Goal: Task Accomplishment & Management: Use online tool/utility

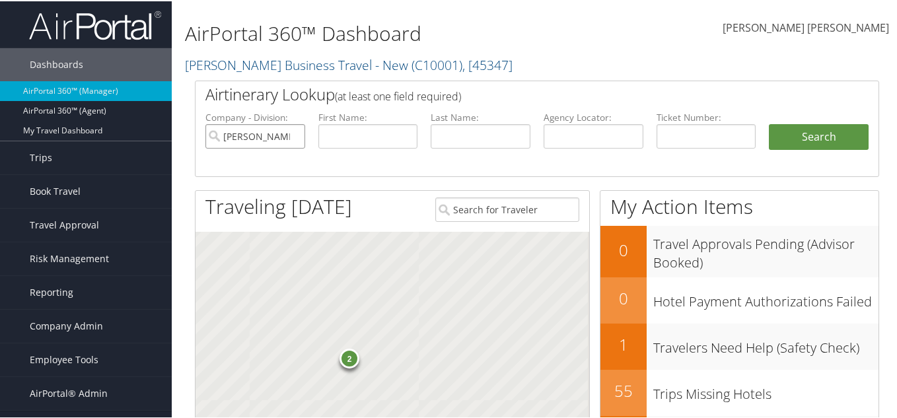
click at [294, 134] on input "Christopherson Business Travel - New" at bounding box center [255, 135] width 100 height 24
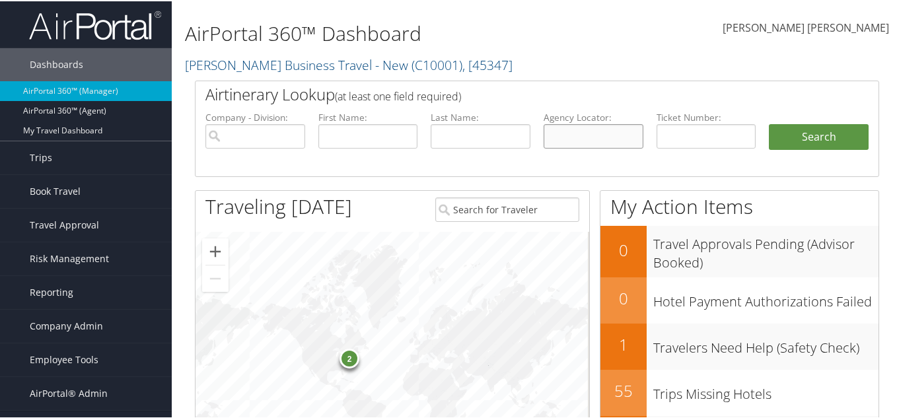
click at [599, 135] on input "text" at bounding box center [593, 135] width 100 height 24
paste input "DBMZ01"
type input "DBMZ01"
click at [796, 141] on button "Search" at bounding box center [818, 136] width 100 height 26
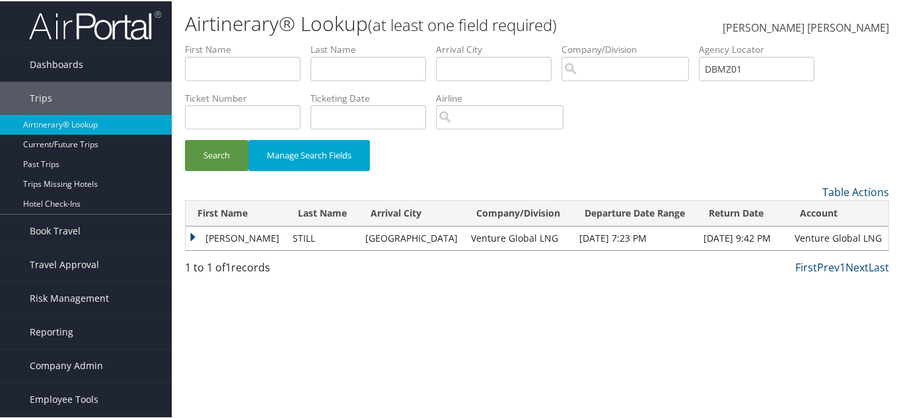
click at [193, 234] on td "[PERSON_NAME]" at bounding box center [236, 237] width 100 height 24
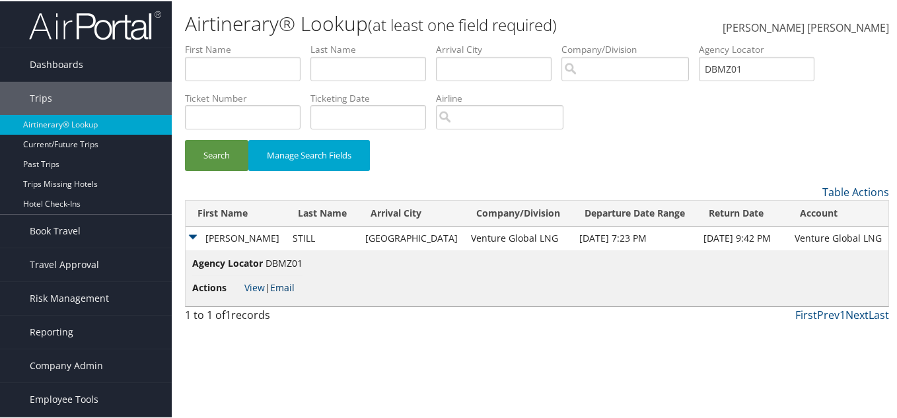
click at [279, 286] on link "Email" at bounding box center [282, 286] width 24 height 13
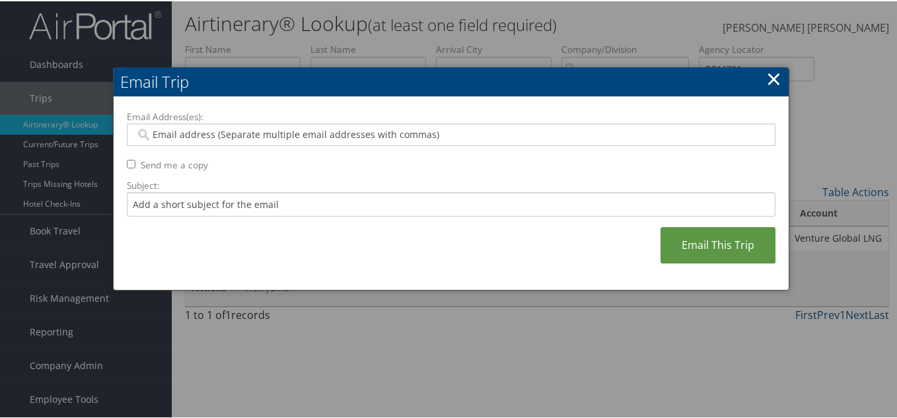
click at [226, 136] on input "Email Address(es):" at bounding box center [450, 133] width 630 height 13
click at [197, 131] on input "Email Address(es):" at bounding box center [450, 133] width 630 height 13
paste input "WCLARKE@VENTUREGLOBALLNG.CO"
type input "WCLARKE@VENTUREGLOBALLNG.CO"
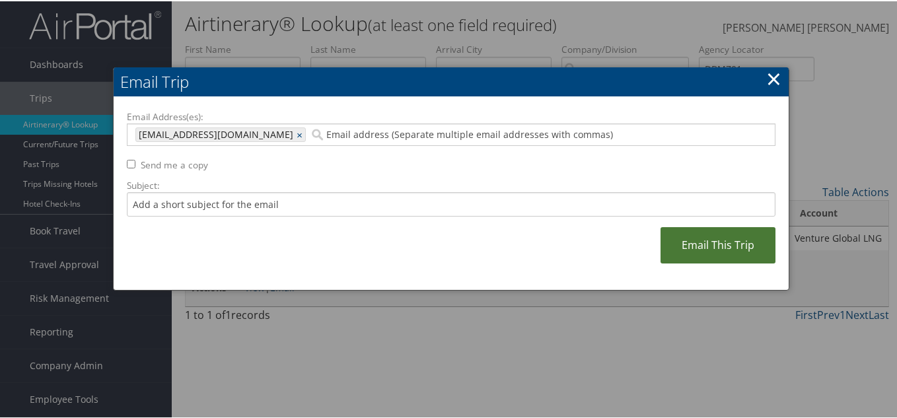
click at [672, 234] on link "Email This Trip" at bounding box center [717, 244] width 115 height 36
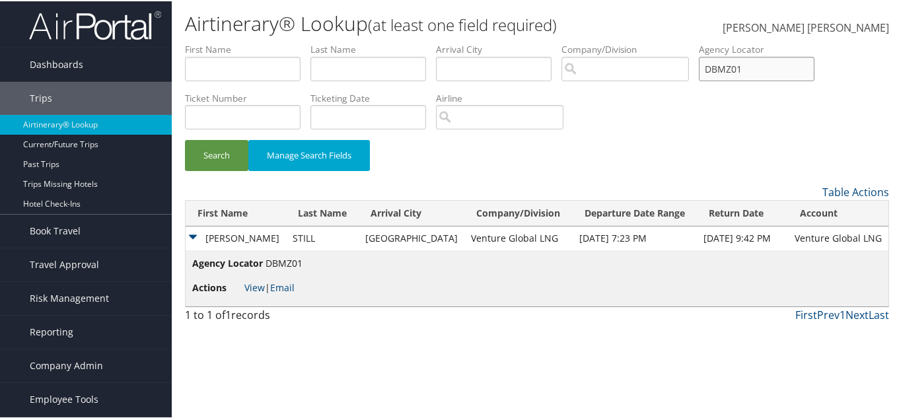
click at [750, 61] on input "DBMZ01" at bounding box center [756, 67] width 116 height 24
click at [236, 66] on input "text" at bounding box center [243, 67] width 116 height 24
type input "Laura"
type input "Johnson"
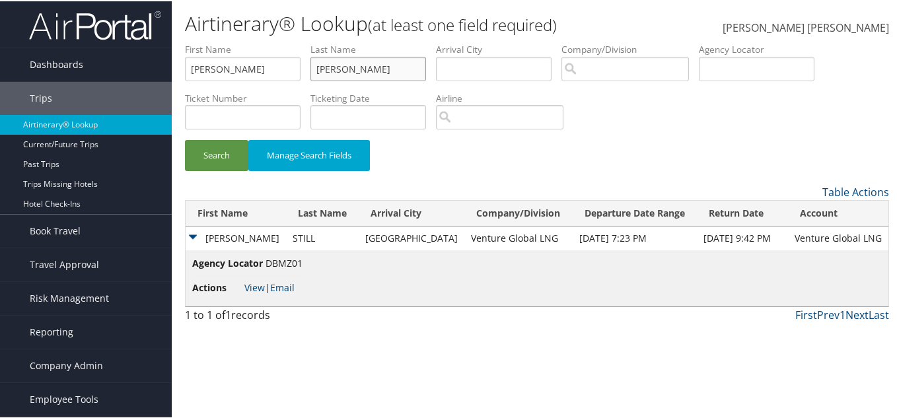
click at [185, 139] on button "Search" at bounding box center [216, 154] width 63 height 31
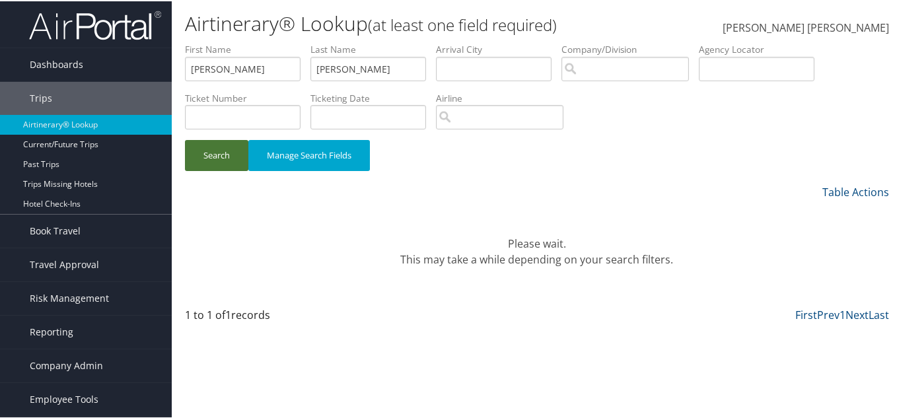
click at [213, 153] on button "Search" at bounding box center [216, 154] width 63 height 31
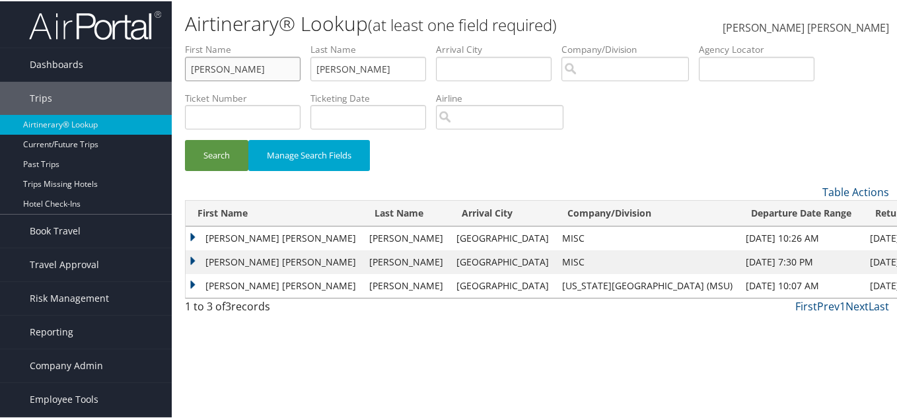
click at [261, 65] on input "Laura" at bounding box center [243, 67] width 116 height 24
type input "Laura Anne"
click at [185, 139] on button "Search" at bounding box center [216, 154] width 63 height 31
drag, startPoint x: 371, startPoint y: 69, endPoint x: 237, endPoint y: 69, distance: 134.0
click at [237, 42] on ul "First Name Laura Anne Last Name Johnson Departure City Arrival City Company/Div…" at bounding box center [537, 42] width 704 height 0
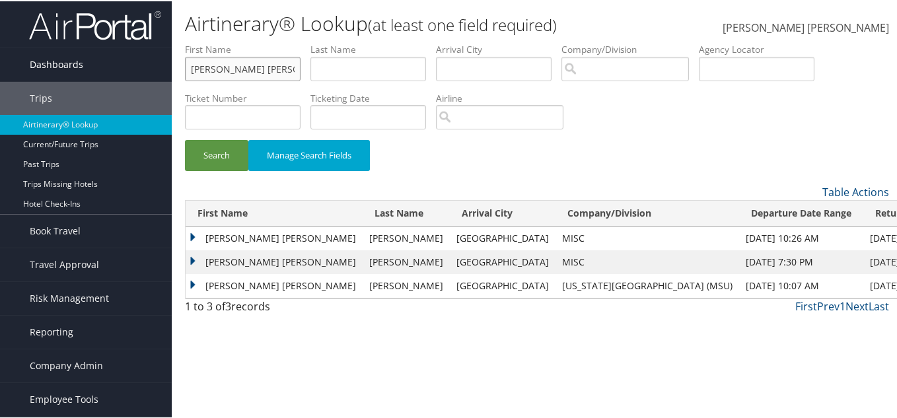
drag, startPoint x: 261, startPoint y: 69, endPoint x: 154, endPoint y: 69, distance: 106.3
click at [154, 69] on div "Dashboards AirPortal 360™ (Manager) AirPortal 360™ (Agent) My Travel Dashboard …" at bounding box center [451, 209] width 902 height 418
click at [190, 260] on td "LAURA ANNE" at bounding box center [274, 261] width 177 height 24
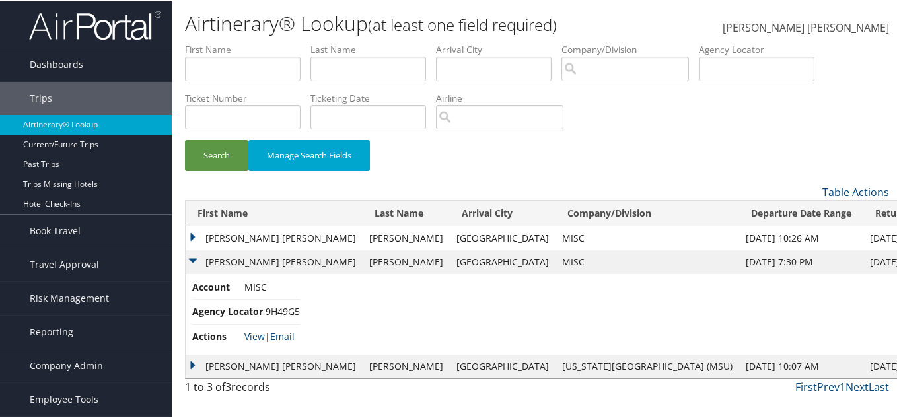
click at [189, 260] on td "LAURA ANNE" at bounding box center [274, 261] width 177 height 24
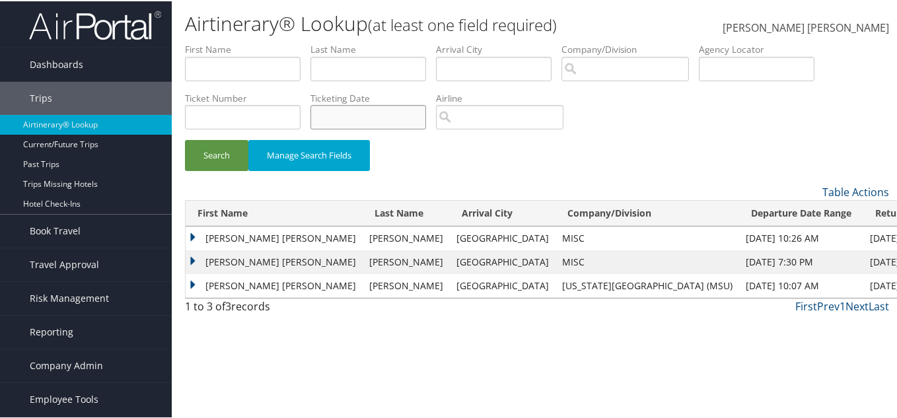
click at [401, 123] on input "text" at bounding box center [368, 116] width 116 height 24
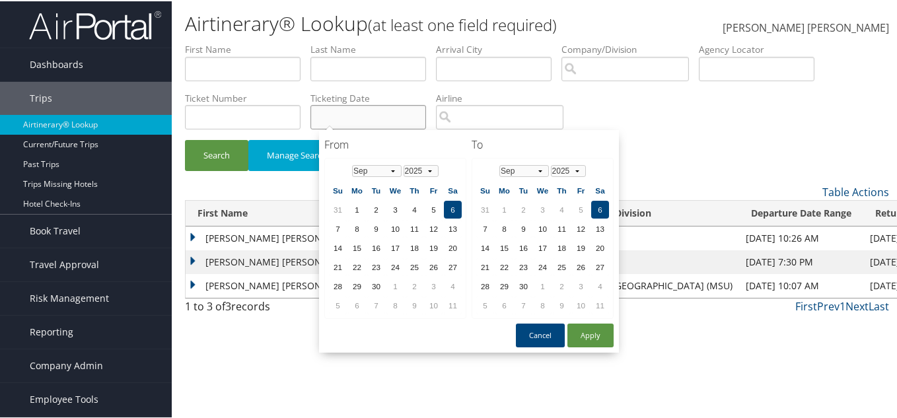
paste input "0162327932794"
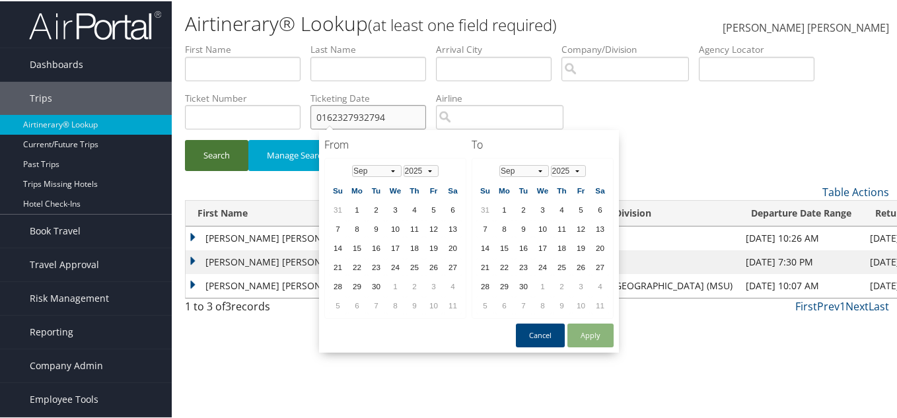
type input "0162327932794"
click at [207, 162] on button "Search" at bounding box center [216, 154] width 63 height 31
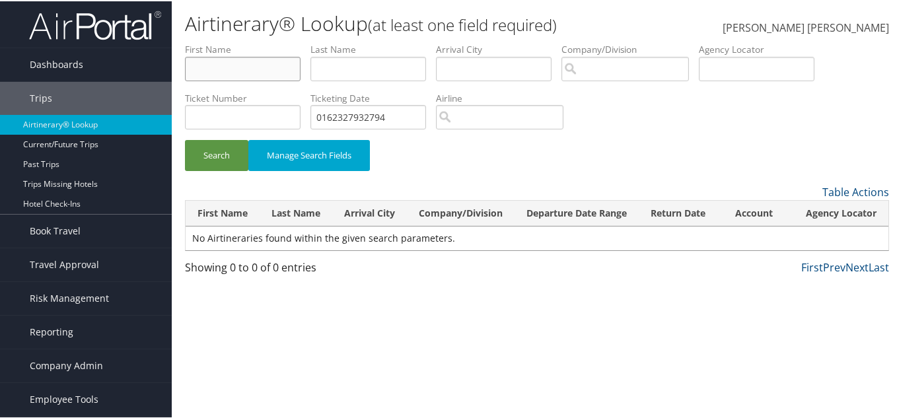
click at [261, 69] on input "text" at bounding box center [243, 67] width 116 height 24
paste input "Augusta Shearer"
click at [257, 67] on input "Augusta Shearer" at bounding box center [243, 67] width 116 height 24
click at [215, 66] on input "Augusta Shearer" at bounding box center [243, 67] width 116 height 24
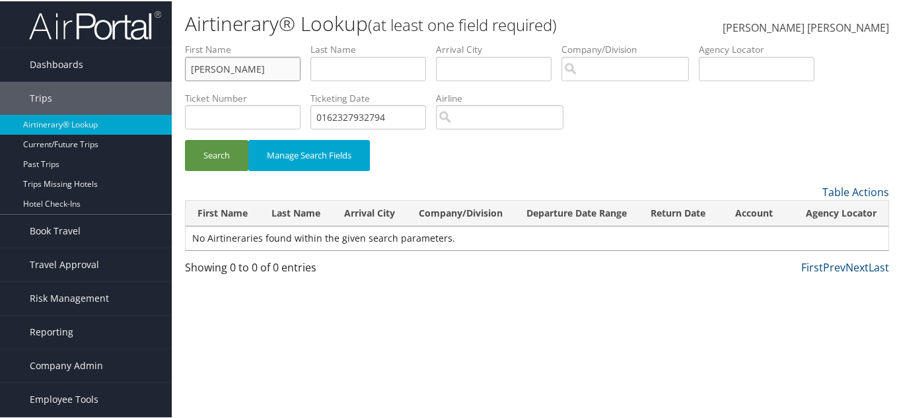
click at [215, 66] on input "Augusta Shearer" at bounding box center [243, 67] width 116 height 24
type input "Augusta Shearer"
click at [356, 68] on input "text" at bounding box center [368, 67] width 116 height 24
paste input "Augusta"
type input "Augusta"
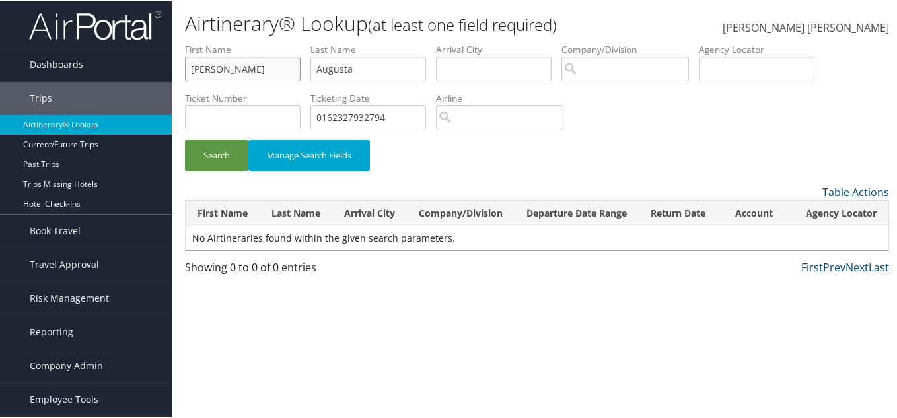
click at [255, 67] on input "Augusta Shearer" at bounding box center [243, 67] width 116 height 24
drag, startPoint x: 226, startPoint y: 68, endPoint x: 164, endPoint y: 69, distance: 61.4
click at [164, 69] on div "Dashboards AirPortal 360™ (Manager) AirPortal 360™ (Agent) My Travel Dashboard …" at bounding box center [451, 209] width 902 height 418
click at [195, 65] on input "Shearer" at bounding box center [243, 67] width 116 height 24
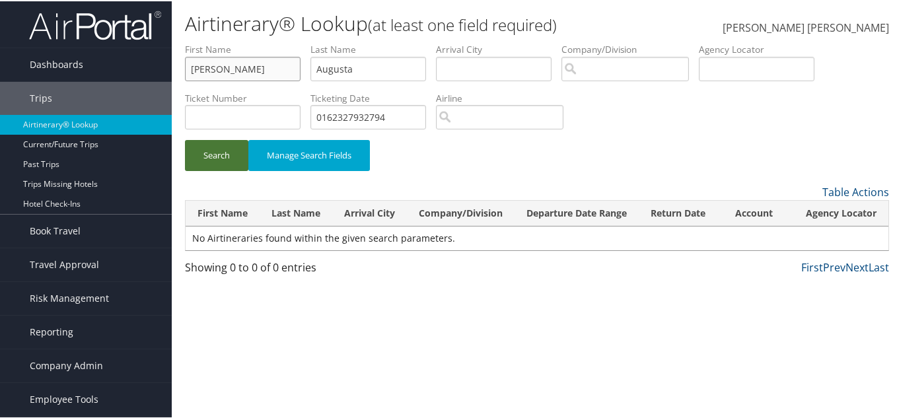
type input "Shearer"
click at [210, 146] on button "Search" at bounding box center [216, 154] width 63 height 31
drag, startPoint x: 395, startPoint y: 114, endPoint x: 312, endPoint y: 116, distance: 83.9
click at [312, 42] on ul "First Name Shearer Last Name Augusta Departure City Arrival City Company/Divisi…" at bounding box center [537, 42] width 704 height 0
click at [233, 294] on div "Airtinerary® Lookup (at least one field required) Brandon Lee Hendricks Brandon…" at bounding box center [537, 209] width 730 height 418
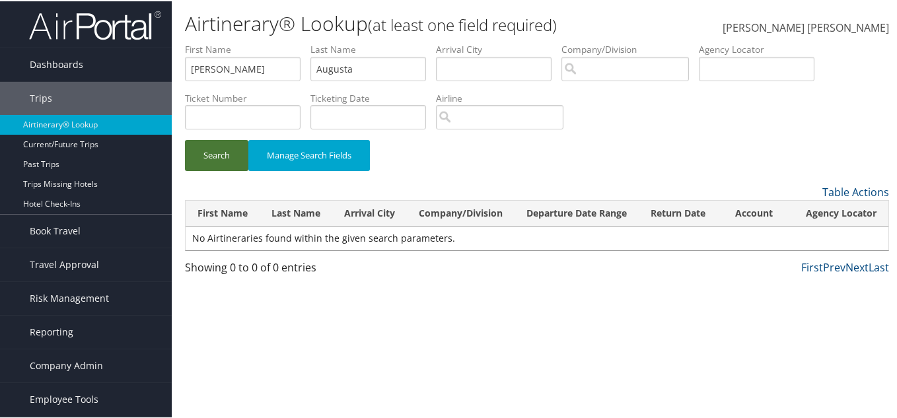
click at [222, 158] on button "Search" at bounding box center [216, 154] width 63 height 31
drag, startPoint x: 244, startPoint y: 71, endPoint x: 96, endPoint y: 73, distance: 147.2
click at [96, 73] on div "Dashboards AirPortal 360™ (Manager) AirPortal 360™ (Agent) My Travel Dashboard …" at bounding box center [451, 209] width 902 height 418
paste input "Augusta"
type input "Augusta"
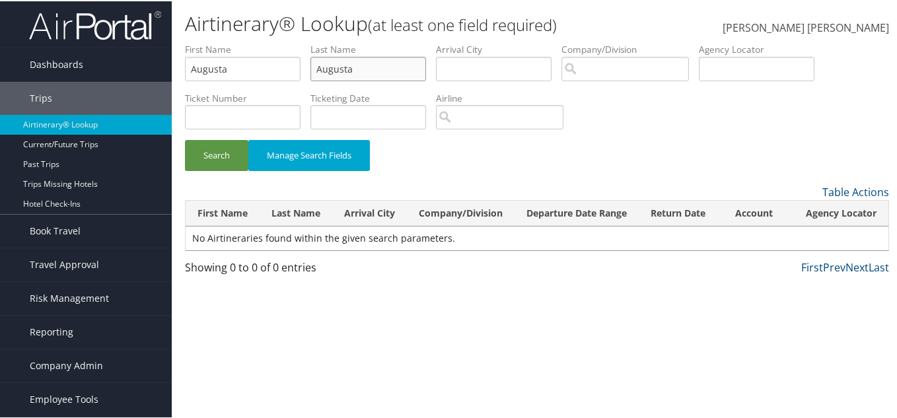
click at [339, 61] on input "Augusta" at bounding box center [368, 67] width 116 height 24
paste input "text"
click at [349, 69] on input "Augusta" at bounding box center [368, 67] width 116 height 24
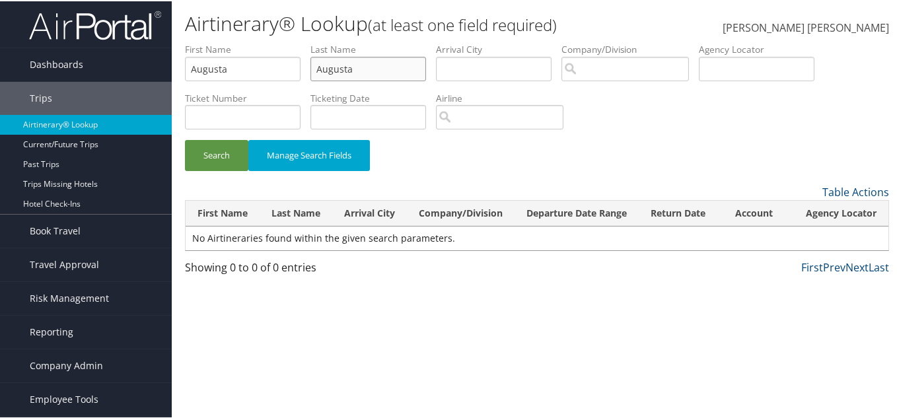
paste input "Shearer"
type input "Shearer"
click at [212, 160] on button "Search" at bounding box center [216, 154] width 63 height 31
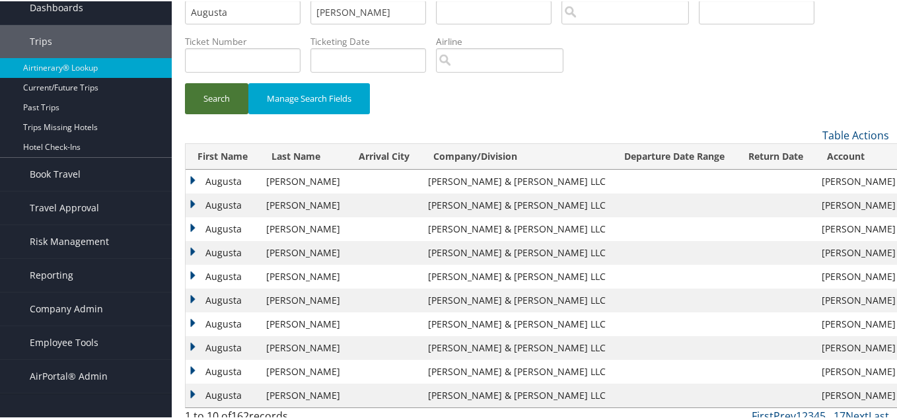
scroll to position [66, 0]
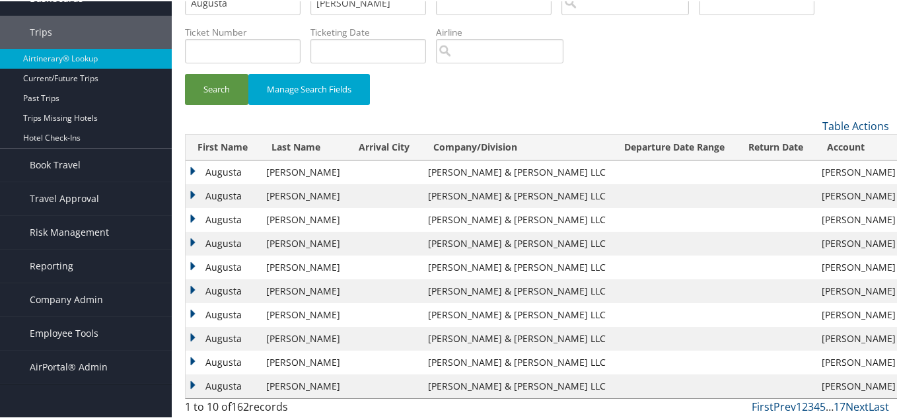
click at [195, 169] on td "Augusta" at bounding box center [223, 171] width 74 height 24
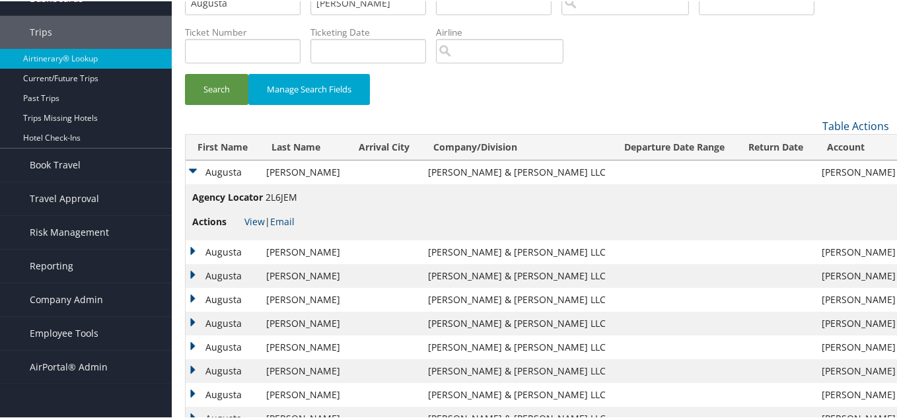
click at [195, 169] on td "Augusta" at bounding box center [223, 171] width 74 height 24
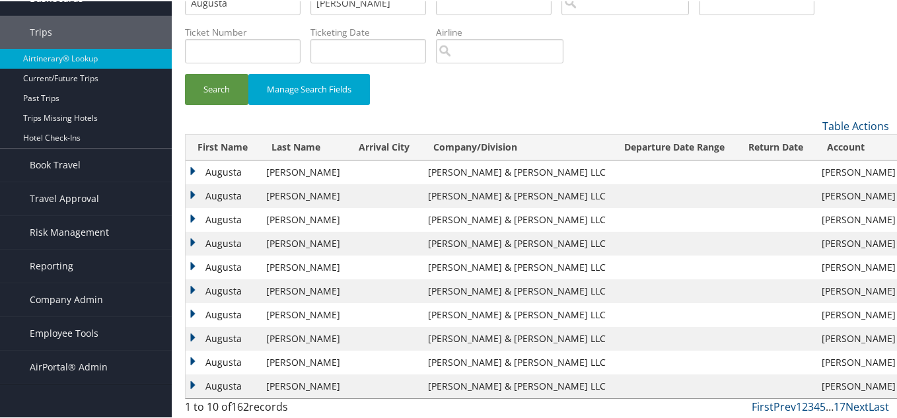
click at [192, 190] on td "Augusta" at bounding box center [223, 195] width 74 height 24
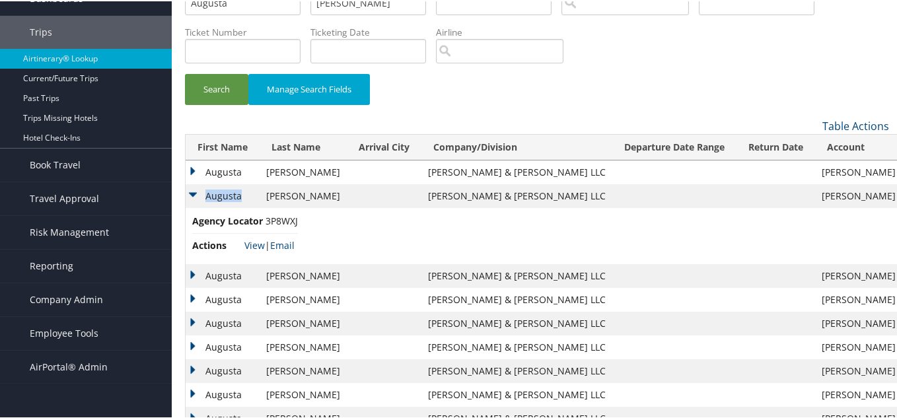
click at [192, 190] on td "Augusta" at bounding box center [223, 195] width 74 height 24
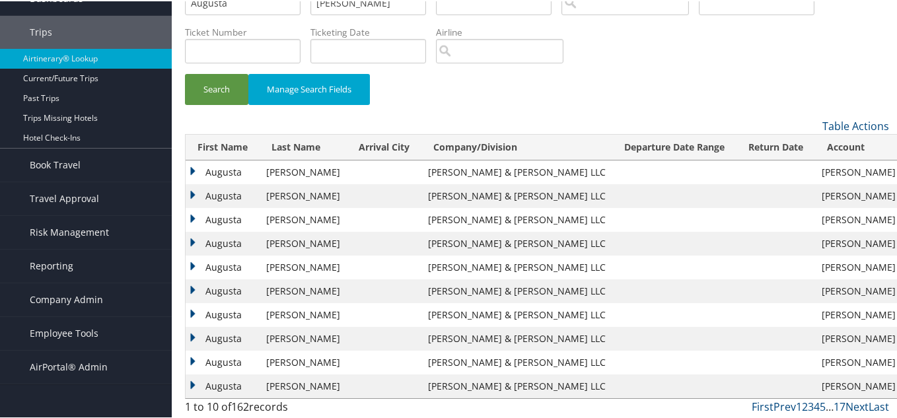
click at [192, 387] on td "Augusta" at bounding box center [223, 385] width 74 height 24
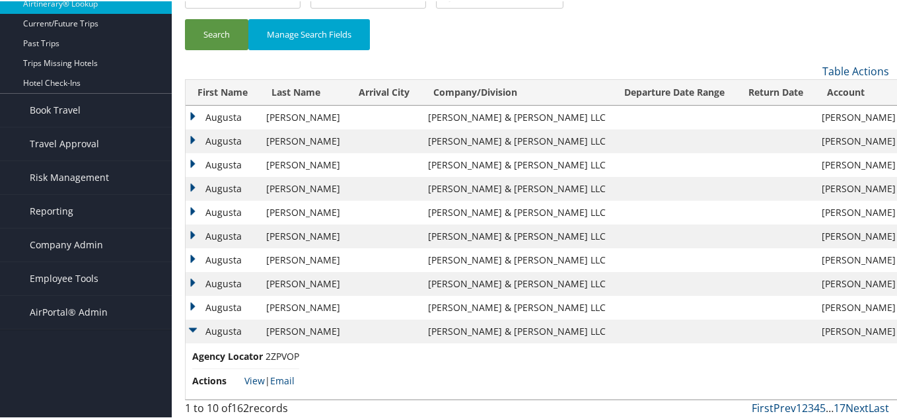
scroll to position [122, 0]
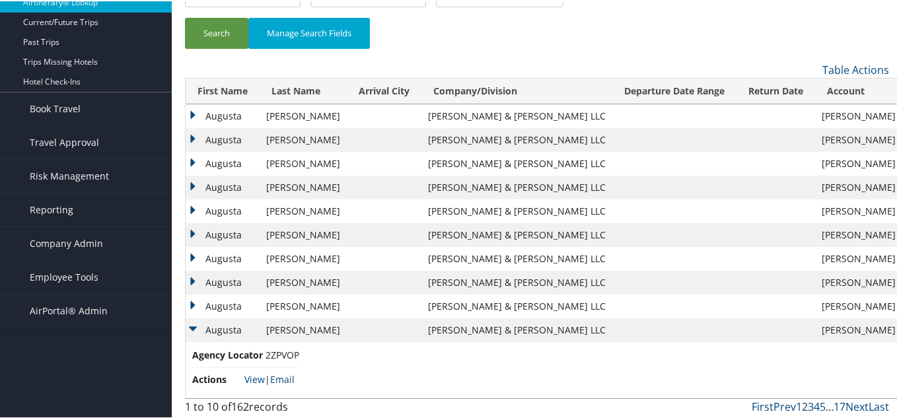
click at [193, 327] on td "Augusta" at bounding box center [223, 329] width 74 height 24
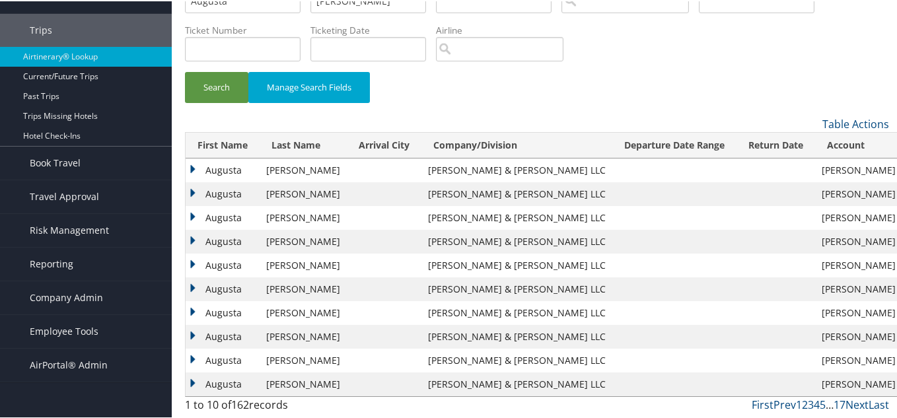
scroll to position [66, 0]
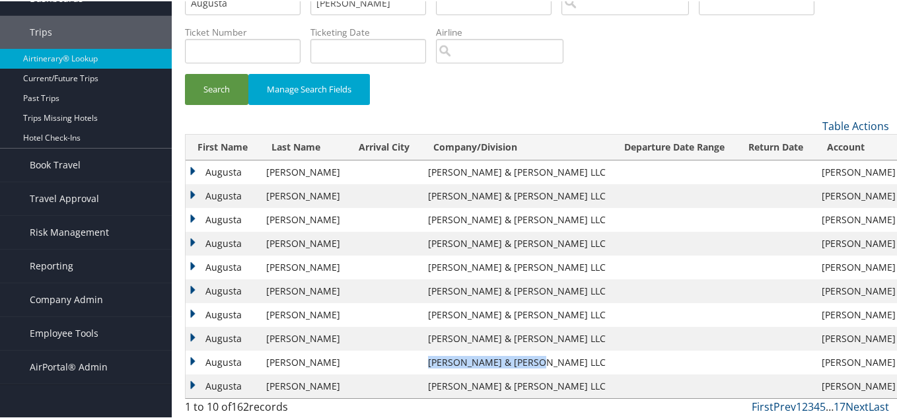
drag, startPoint x: 426, startPoint y: 360, endPoint x: 527, endPoint y: 360, distance: 100.3
click at [527, 360] on td "[PERSON_NAME] & [PERSON_NAME] LLC" at bounding box center [516, 361] width 191 height 24
copy td "[PERSON_NAME] & [PERSON_NAME] LLC"
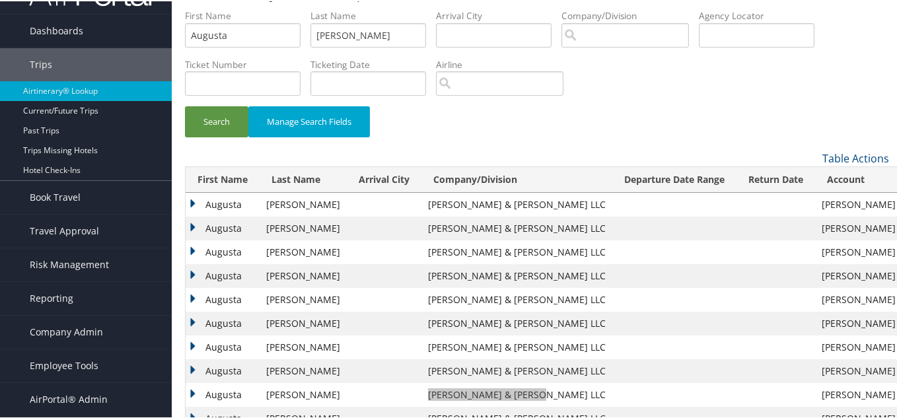
scroll to position [0, 0]
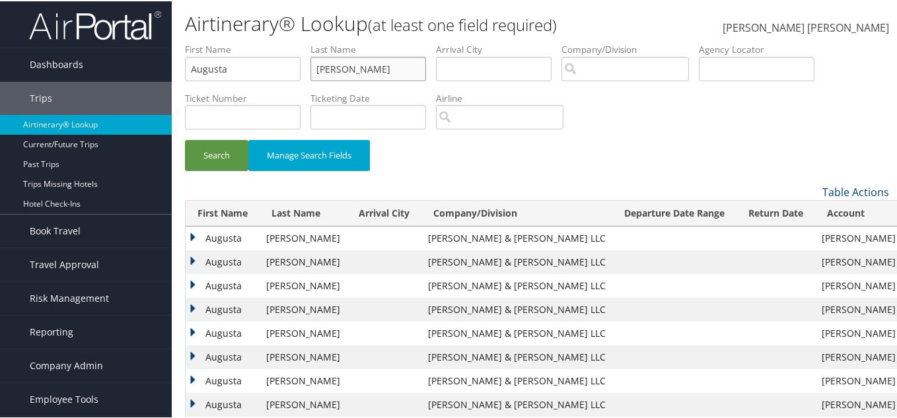
drag, startPoint x: 365, startPoint y: 63, endPoint x: 205, endPoint y: 69, distance: 160.6
click at [205, 42] on ul "First Name Augusta Last Name Shearer Departure City Arrival City Company/Divisi…" at bounding box center [537, 42] width 704 height 0
type input "a"
drag, startPoint x: 220, startPoint y: 67, endPoint x: 172, endPoint y: 77, distance: 49.2
click at [172, 77] on div "Airtinerary® Lookup (at least one field required) Brandon Lee Hendricks Brandon…" at bounding box center [537, 243] width 730 height 486
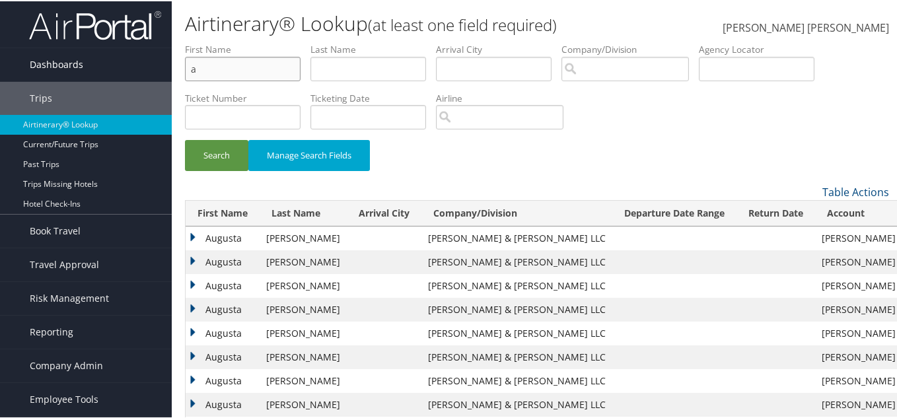
drag, startPoint x: 231, startPoint y: 72, endPoint x: 169, endPoint y: 79, distance: 62.5
click at [169, 79] on div "Dashboards AirPortal 360™ (Manager) AirPortal 360™ (Agent) My Travel Dashboard …" at bounding box center [451, 243] width 902 height 486
click at [740, 67] on input "text" at bounding box center [756, 67] width 116 height 24
paste input "DBMX5D"
type input "DBMX5D"
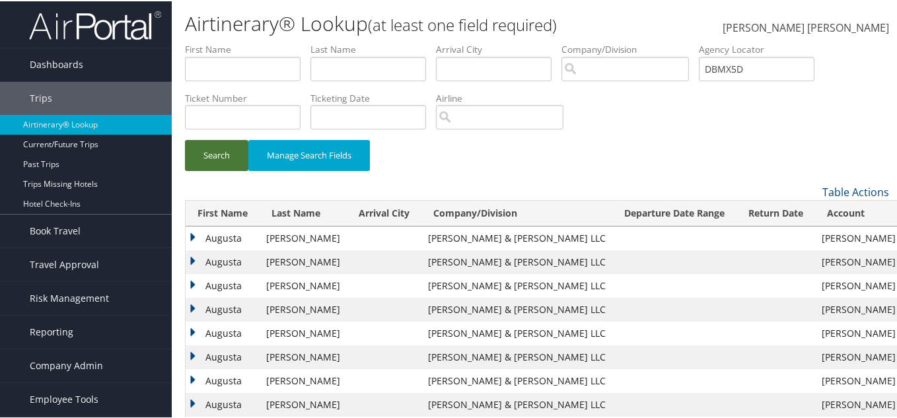
click at [221, 155] on button "Search" at bounding box center [216, 154] width 63 height 31
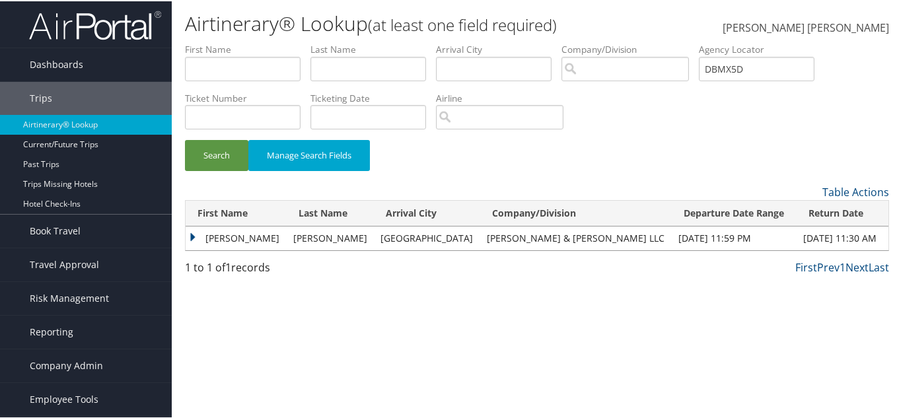
drag, startPoint x: 148, startPoint y: 215, endPoint x: 183, endPoint y: 230, distance: 38.1
click at [148, 215] on link "Book Travel" at bounding box center [86, 229] width 172 height 33
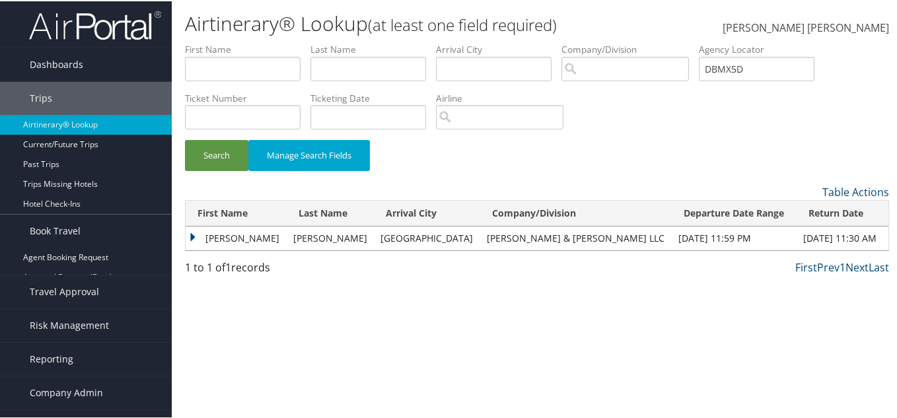
click at [184, 230] on div "Airtinerary® Lookup (at least one field required) Brandon Lee Hendricks Brandon…" at bounding box center [537, 209] width 730 height 418
click at [192, 236] on td "AUGUSTA HASSINGER" at bounding box center [236, 237] width 101 height 24
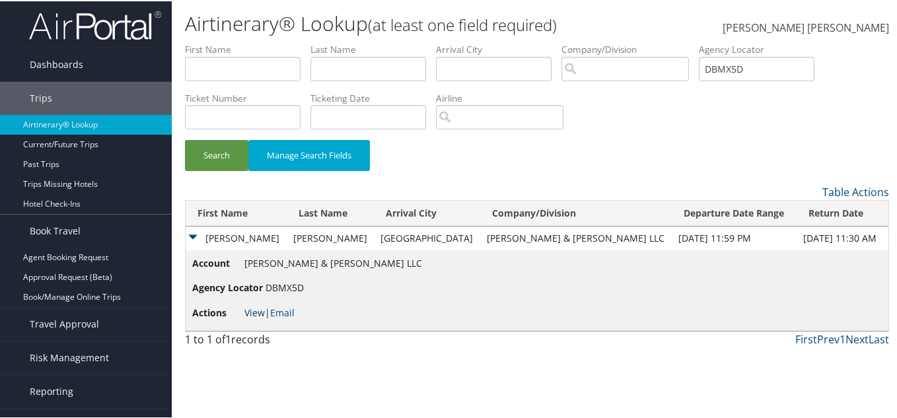
click at [253, 309] on link "View" at bounding box center [254, 311] width 20 height 13
click at [757, 71] on input "DBMX5D" at bounding box center [756, 67] width 116 height 24
click at [190, 237] on td "AUGUSTA HASSINGER" at bounding box center [236, 237] width 101 height 24
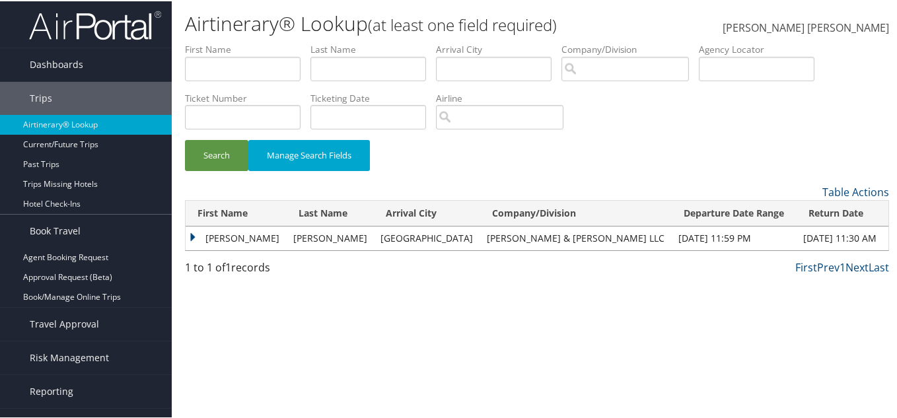
click at [203, 232] on td "AUGUSTA HASSINGER" at bounding box center [236, 237] width 101 height 24
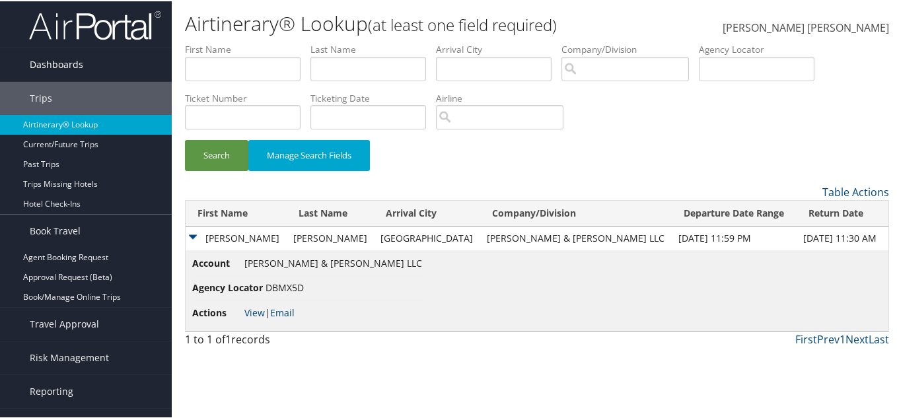
click at [56, 61] on span "Dashboards" at bounding box center [56, 63] width 53 height 33
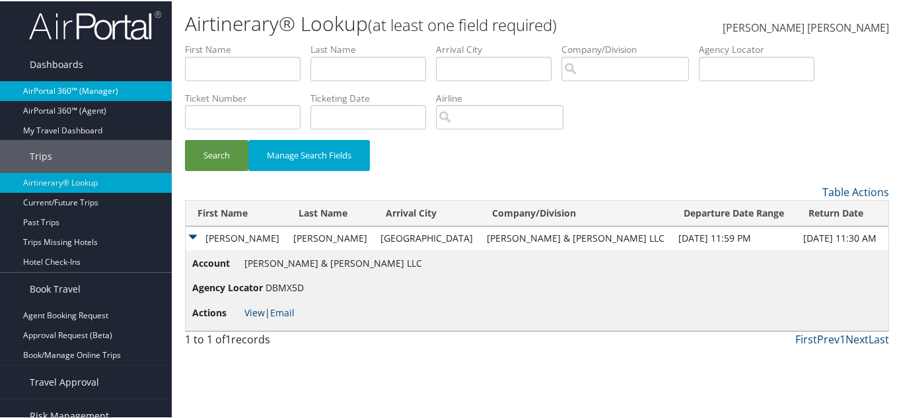
click at [71, 88] on link "AirPortal 360™ (Manager)" at bounding box center [86, 90] width 172 height 20
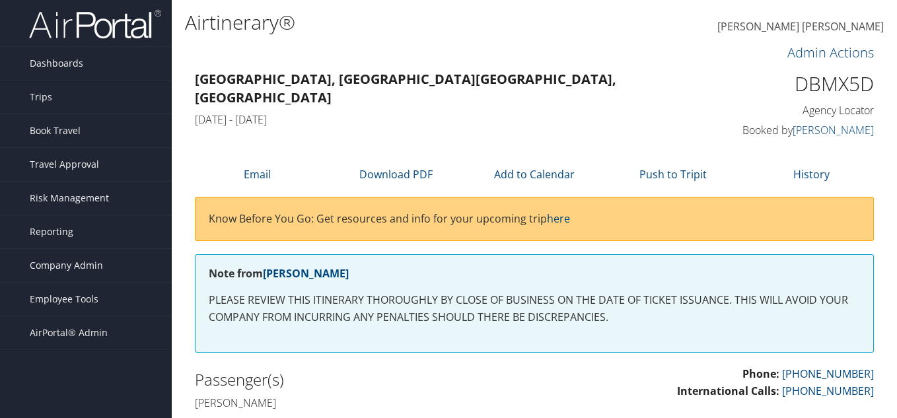
scroll to position [264, 0]
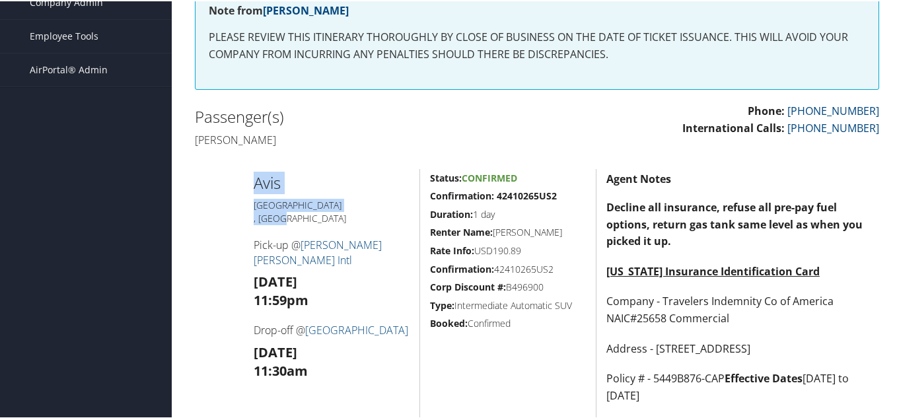
drag, startPoint x: 254, startPoint y: 181, endPoint x: 316, endPoint y: 199, distance: 64.8
copy div "Avis Atlanta , GA"
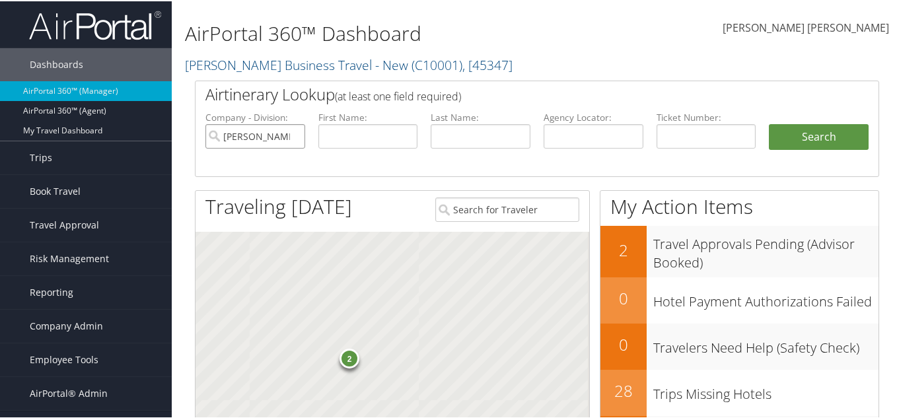
click at [290, 135] on input "Christopherson Business Travel - New" at bounding box center [255, 135] width 100 height 24
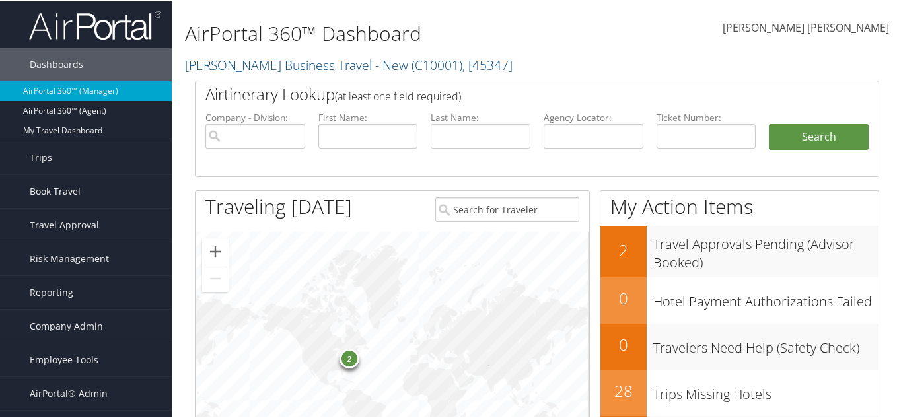
click at [601, 22] on div "Brandon Lee Hendricks Brandon Lee Hendricks My Settings Travel Agency Contacts …" at bounding box center [751, 33] width 300 height 52
click at [336, 138] on input "text" at bounding box center [368, 135] width 100 height 24
type input "Shawn"
type input "Hodges"
click at [768, 123] on button "Search" at bounding box center [818, 136] width 100 height 26
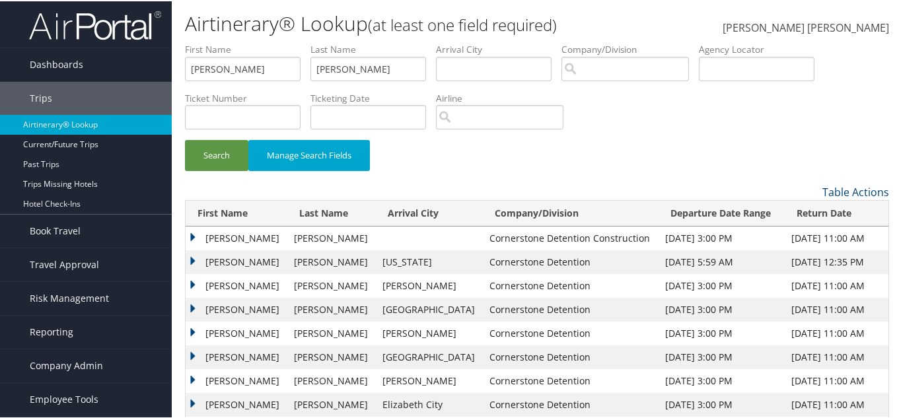
click at [191, 262] on td "SHAWN TERRY" at bounding box center [237, 261] width 102 height 24
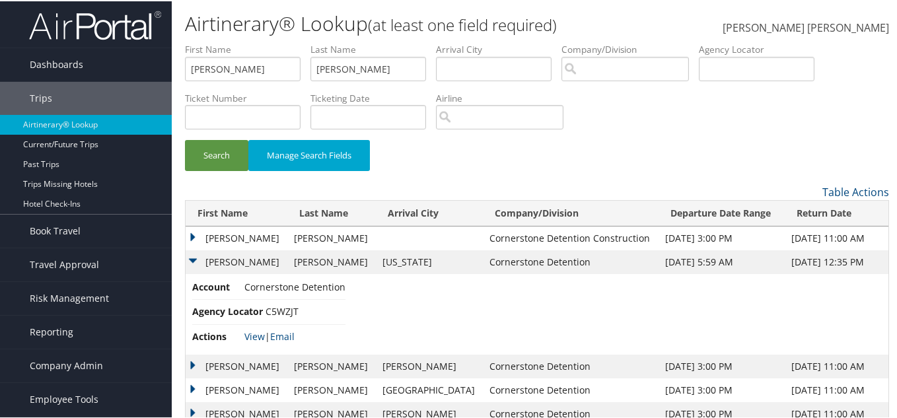
click at [278, 308] on span "C5WZJT" at bounding box center [281, 310] width 33 height 13
copy span "C5WZJT"
click at [195, 257] on td "SHAWN TERRY" at bounding box center [237, 261] width 102 height 24
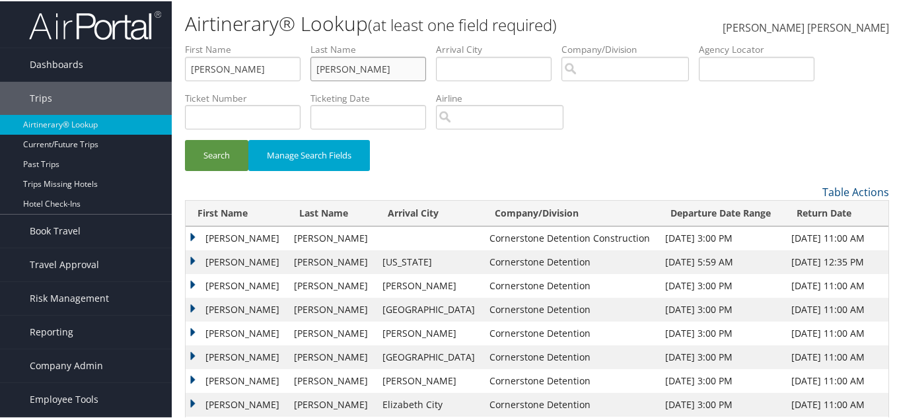
drag, startPoint x: 372, startPoint y: 59, endPoint x: 237, endPoint y: 73, distance: 135.5
click at [237, 42] on ul "First Name Shawn Last Name Hodges Departure City Arrival City Company/Division …" at bounding box center [537, 42] width 704 height 0
drag, startPoint x: 236, startPoint y: 73, endPoint x: 167, endPoint y: 79, distance: 69.5
click at [167, 79] on div "Dashboards AirPortal 360™ (Manager) AirPortal 360™ (Agent) My Travel Dashboard …" at bounding box center [451, 243] width 902 height 486
click at [234, 73] on input "text" at bounding box center [243, 67] width 116 height 24
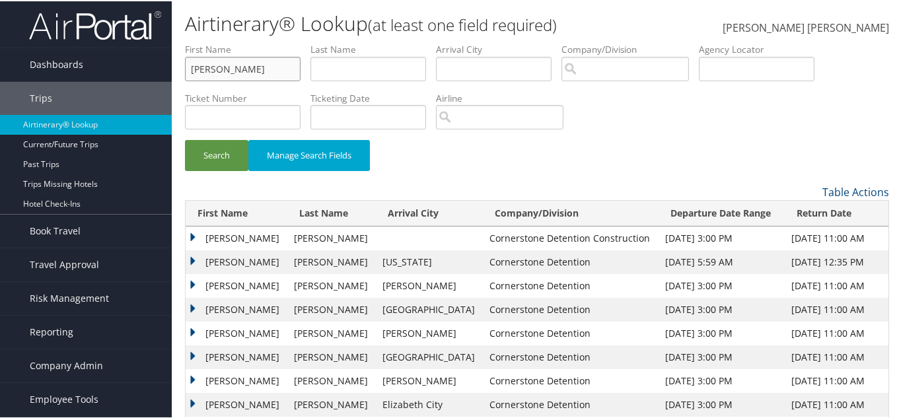
type input "Adrian"
click at [185, 139] on button "Search" at bounding box center [216, 154] width 63 height 31
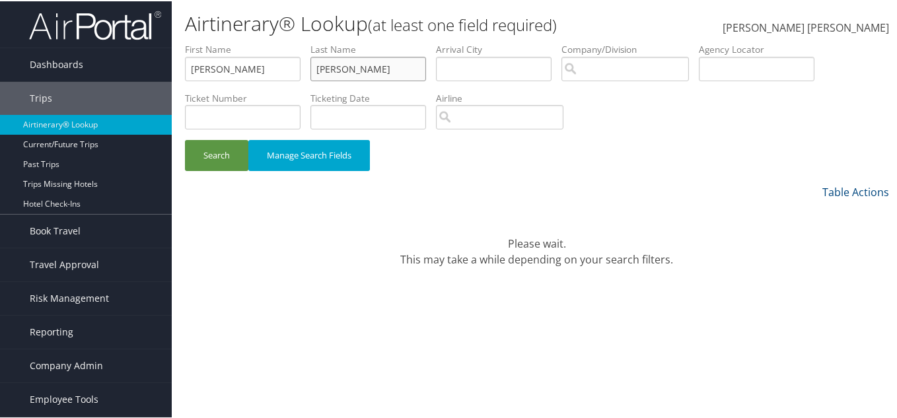
click at [371, 69] on input "Harvey" at bounding box center [368, 67] width 116 height 24
click at [221, 158] on button "Search" at bounding box center [216, 154] width 63 height 31
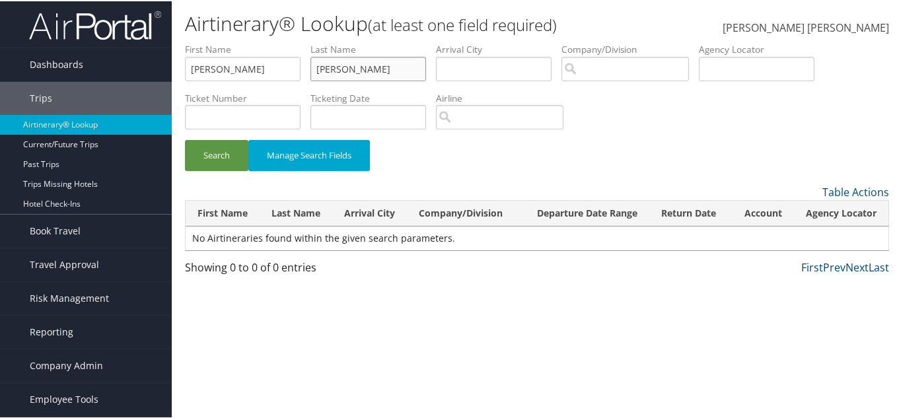
click at [423, 77] on input "Harvey" at bounding box center [368, 67] width 116 height 24
type input "Harvey mass"
click at [185, 139] on button "Search" at bounding box center [216, 154] width 63 height 31
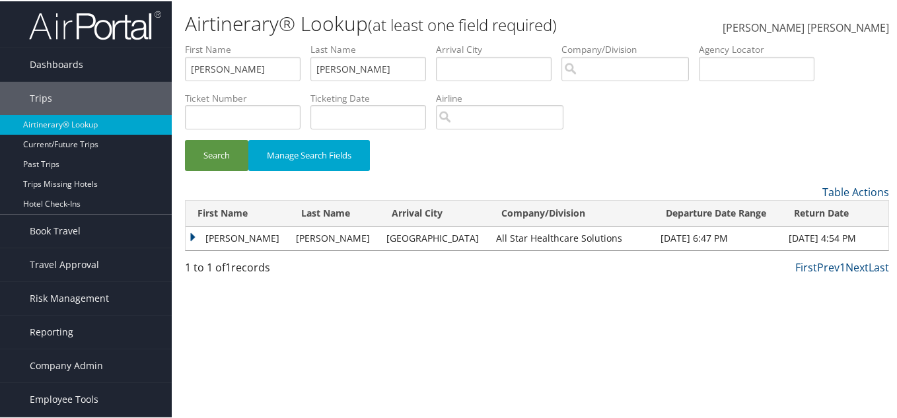
click at [193, 235] on td "ADRIAN LYN" at bounding box center [238, 237] width 104 height 24
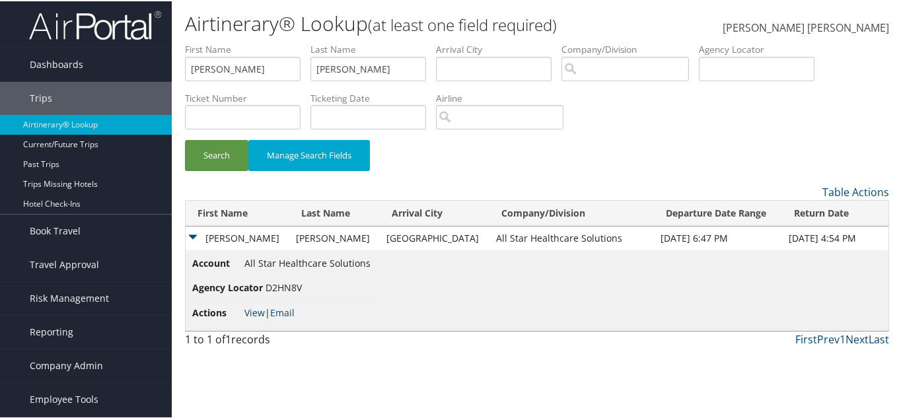
click at [288, 287] on span "D2HN8V" at bounding box center [283, 286] width 36 height 13
copy span "D2HN8V"
click at [256, 312] on link "View" at bounding box center [254, 311] width 20 height 13
drag, startPoint x: 391, startPoint y: 67, endPoint x: 219, endPoint y: 71, distance: 173.0
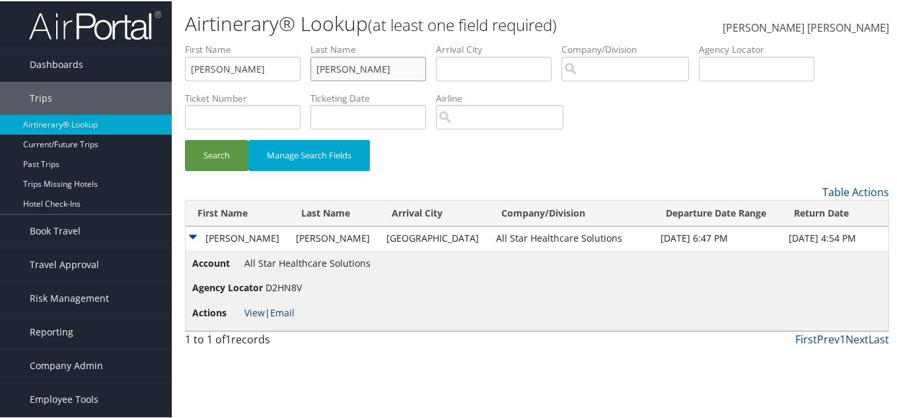
click at [219, 42] on ul "First Name Adrian Last Name Harvey mass Departure City Arrival City Company/Div…" at bounding box center [537, 42] width 704 height 0
drag, startPoint x: 227, startPoint y: 69, endPoint x: 156, endPoint y: 71, distance: 70.7
click at [156, 71] on div "Dashboards AirPortal 360™ (Manager) AirPortal 360™ (Agent) My Travel Dashboard …" at bounding box center [451, 209] width 902 height 418
click at [756, 73] on input "text" at bounding box center [756, 67] width 116 height 24
paste input "D9K6CS"
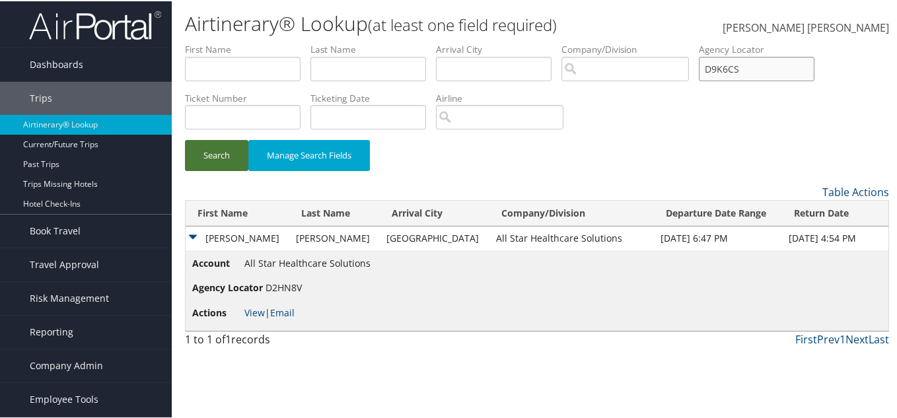
type input "D9K6CS"
click at [236, 142] on button "Search" at bounding box center [216, 154] width 63 height 31
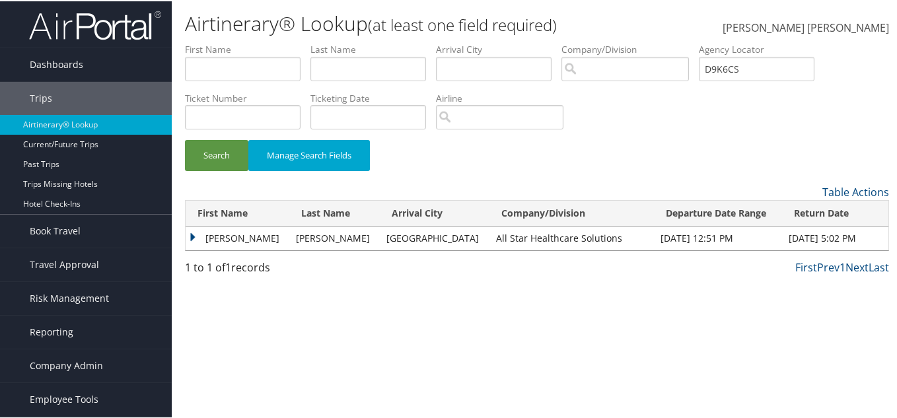
click at [190, 231] on td "ADRIAN" at bounding box center [238, 237] width 104 height 24
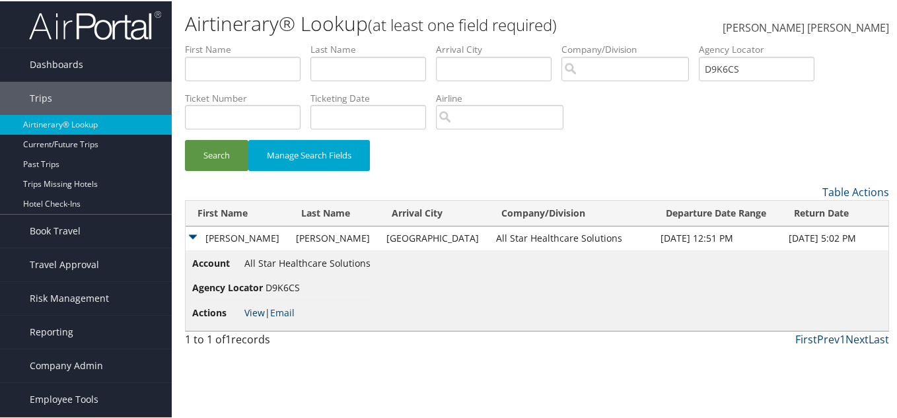
click at [259, 307] on link "View" at bounding box center [254, 311] width 20 height 13
click at [652, 178] on div "Search Manage Search Fields" at bounding box center [537, 161] width 724 height 44
click at [294, 285] on span "D9K6CS" at bounding box center [282, 286] width 34 height 13
copy span "D9K6CS"
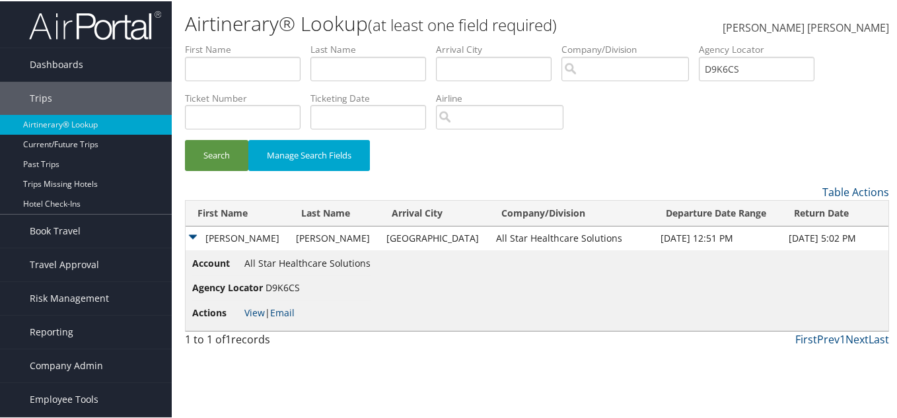
click at [435, 275] on td "Account All Star Healthcare Solutions Agency Locator D9K6CS Actions View | Email" at bounding box center [537, 289] width 702 height 81
drag, startPoint x: 719, startPoint y: 77, endPoint x: 685, endPoint y: 79, distance: 33.7
click at [689, 42] on ul "First Name Last Name Departure City Arrival City Company/Division Airport/City …" at bounding box center [537, 42] width 704 height 0
click at [195, 230] on td "ADRIAN" at bounding box center [238, 237] width 104 height 24
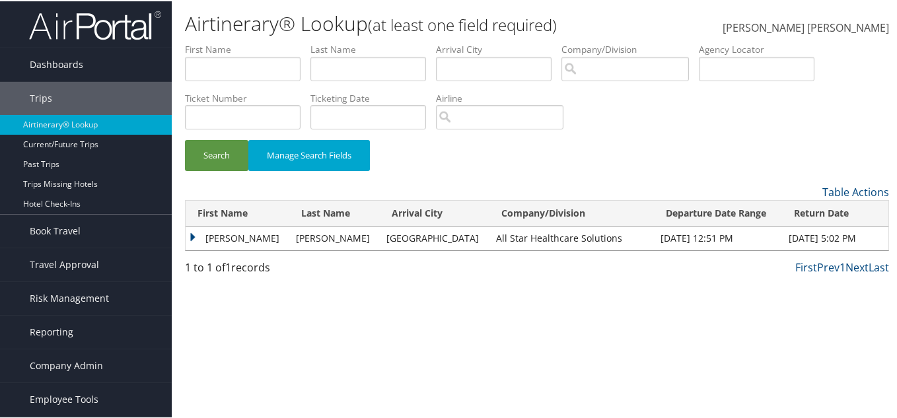
click at [655, 139] on div "Search Manage Search Fields" at bounding box center [537, 161] width 724 height 44
click at [191, 233] on td "ADRIAN" at bounding box center [238, 237] width 104 height 24
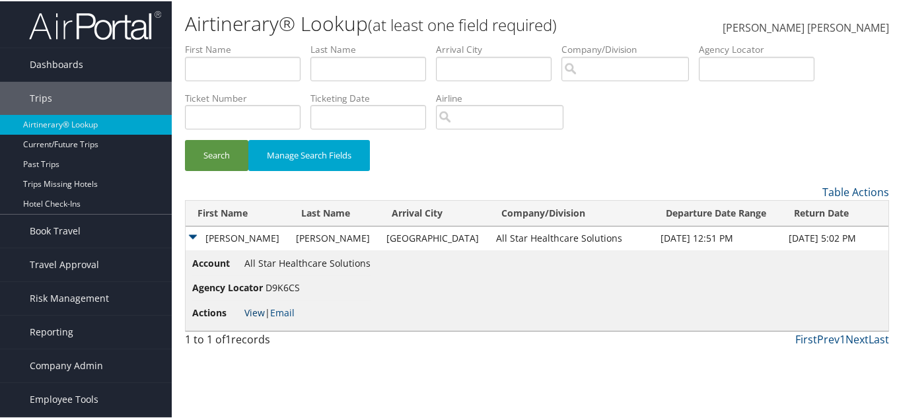
click at [261, 310] on link "View" at bounding box center [254, 311] width 20 height 13
click at [788, 61] on input "text" at bounding box center [756, 67] width 116 height 24
paste input "DBNCVB"
type input "DBNCVB"
click at [197, 146] on button "Search" at bounding box center [216, 154] width 63 height 31
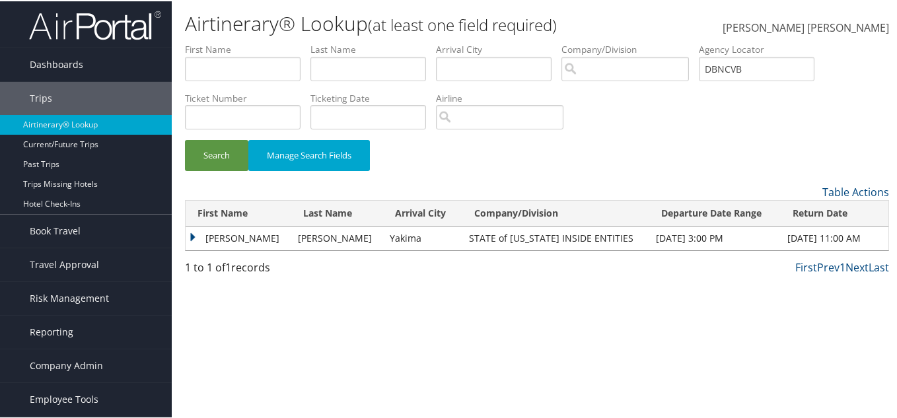
click at [195, 232] on td "SCOTT FREEMAN" at bounding box center [239, 237] width 106 height 24
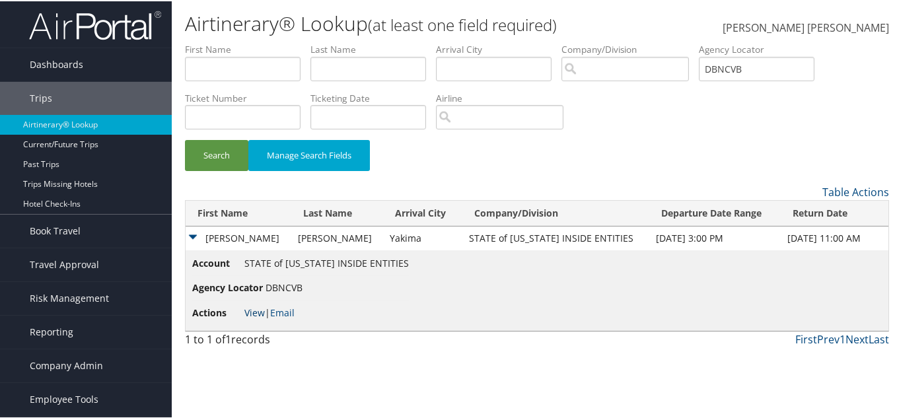
click at [255, 308] on link "View" at bounding box center [254, 311] width 20 height 13
click at [757, 67] on input "DBNCVB" at bounding box center [756, 67] width 116 height 24
click at [190, 231] on td "SCOTT FREEMAN" at bounding box center [239, 237] width 106 height 24
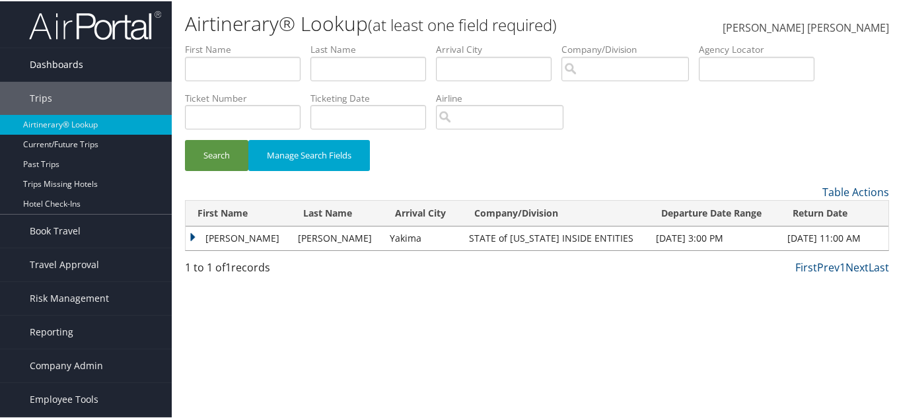
click at [72, 61] on span "Dashboards" at bounding box center [56, 63] width 53 height 33
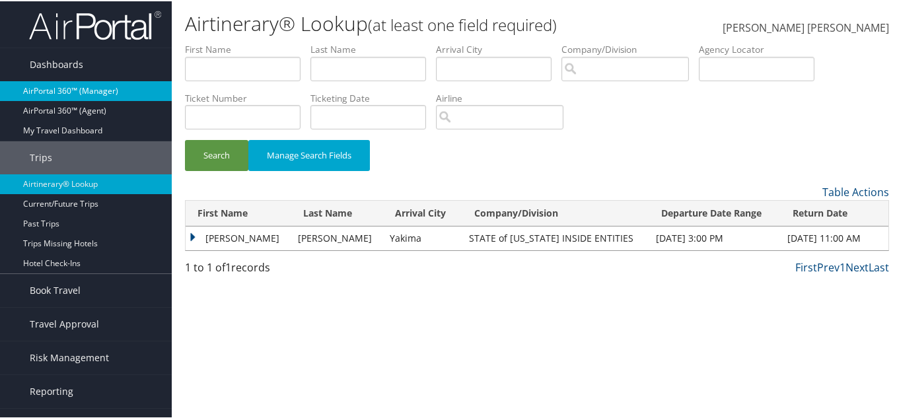
click at [77, 90] on link "AirPortal 360™ (Manager)" at bounding box center [86, 90] width 172 height 20
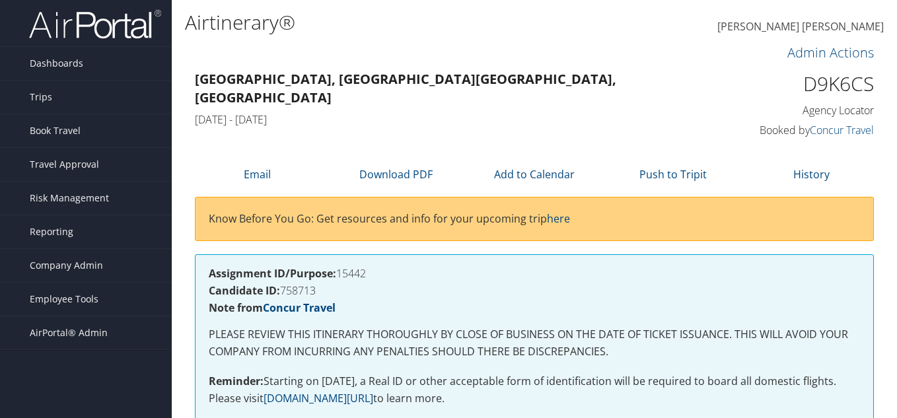
scroll to position [825, 0]
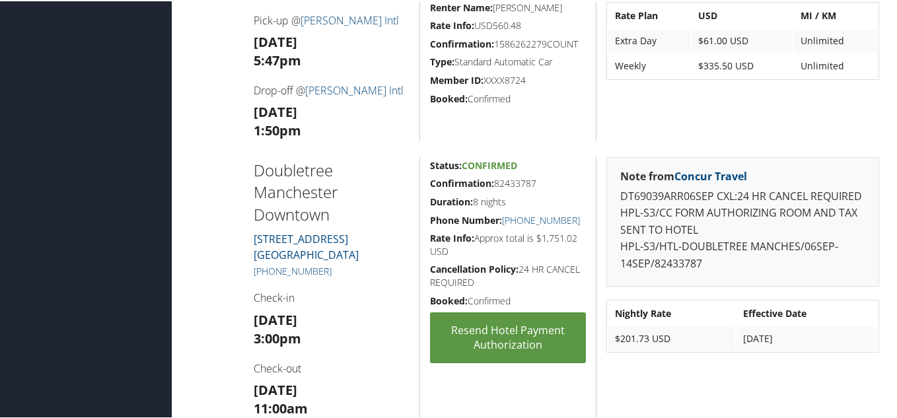
drag, startPoint x: 529, startPoint y: 179, endPoint x: 490, endPoint y: 180, distance: 39.0
click at [490, 180] on h5 "Confirmation: 82433787" at bounding box center [508, 182] width 156 height 13
click at [552, 193] on div "Status: Confirmed Confirmation: 82433787 Duration: 8 nights Phone Number: [PHON…" at bounding box center [507, 293] width 176 height 275
click at [573, 50] on h5 "Confirmation: 1586262279COUNT" at bounding box center [508, 42] width 156 height 13
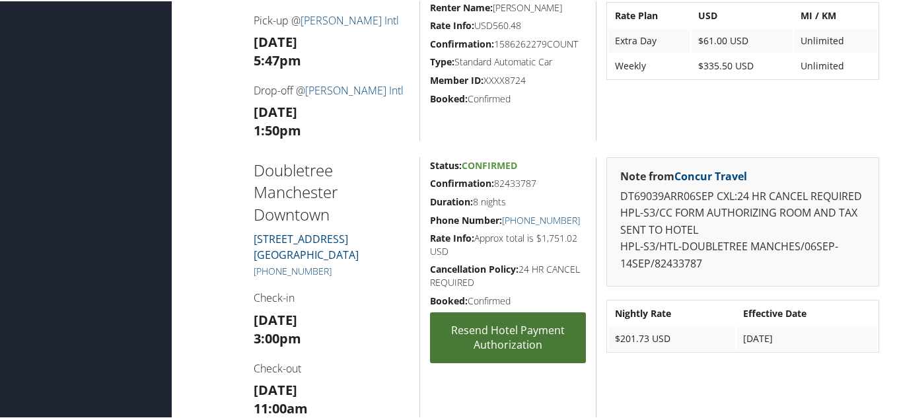
click at [489, 333] on link "Resend Hotel Payment Authorization" at bounding box center [508, 336] width 156 height 51
click at [487, 342] on link "Resend Hotel Payment Authorization" at bounding box center [508, 336] width 156 height 51
click at [514, 323] on link "Resend Hotel Payment Authorization" at bounding box center [508, 336] width 156 height 51
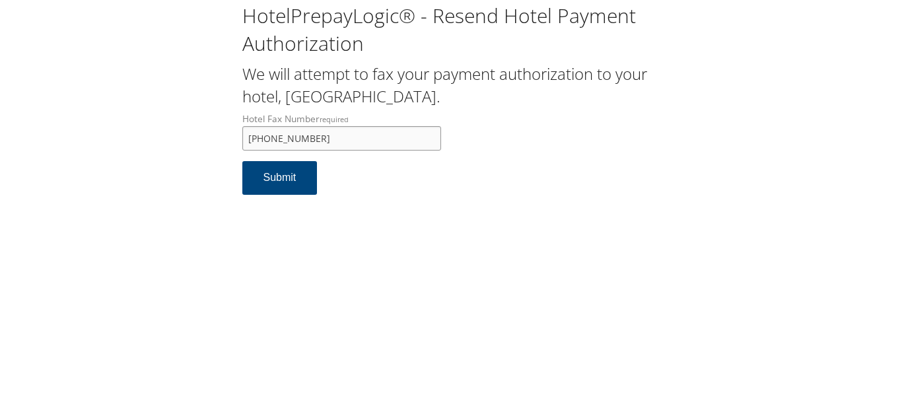
drag, startPoint x: 333, startPoint y: 137, endPoint x: 209, endPoint y: 137, distance: 124.1
click at [209, 137] on div "HotelPrepayLogic® - Resend Hotel Payment Authorization We will attempt to fax y…" at bounding box center [450, 104] width 875 height 208
click at [278, 176] on button "Submit" at bounding box center [279, 178] width 75 height 34
paste input "D9K6CS"
type input "D9K6CS"
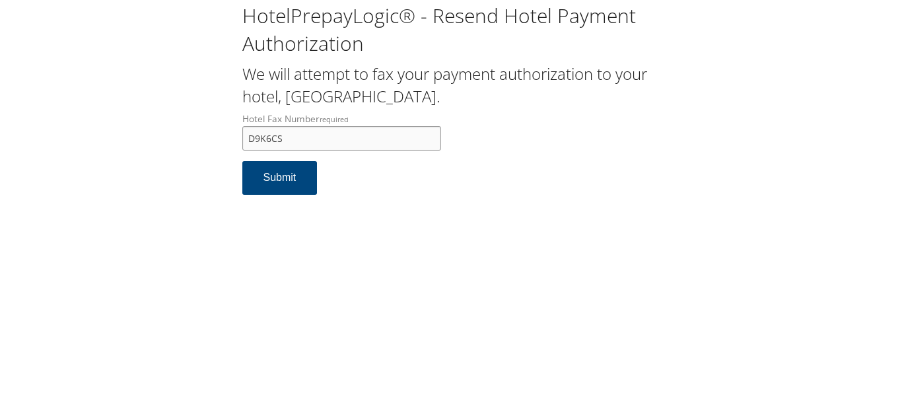
drag, startPoint x: 285, startPoint y: 143, endPoint x: 172, endPoint y: 139, distance: 113.6
click at [172, 139] on div "HotelPrepayLogic® - Resend Hotel Payment Authorization We will attempt to fax y…" at bounding box center [450, 104] width 875 height 208
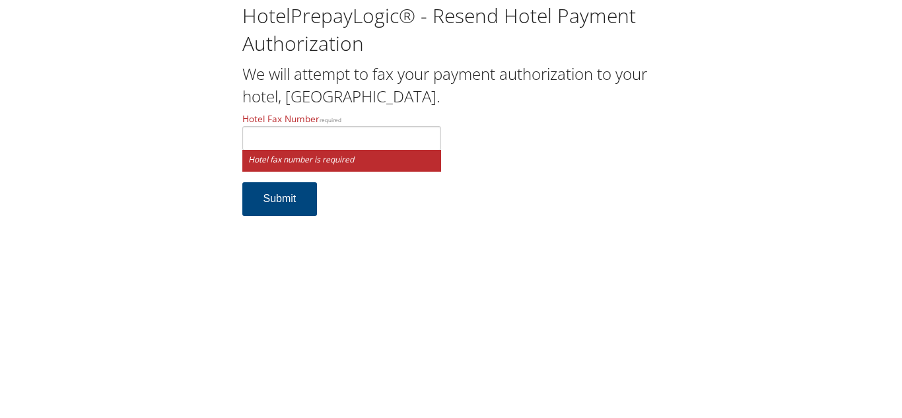
click at [296, 124] on label "Hotel Fax Number required" at bounding box center [341, 131] width 199 height 38
click at [296, 126] on input "Hotel Fax Number required" at bounding box center [341, 138] width 199 height 24
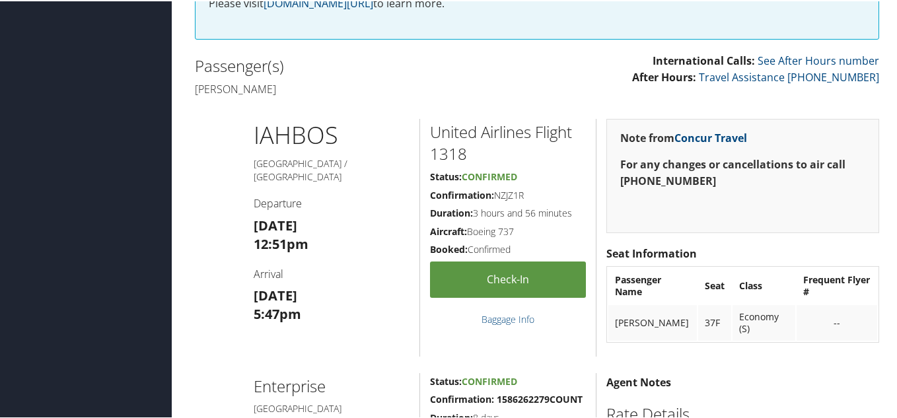
scroll to position [176, 0]
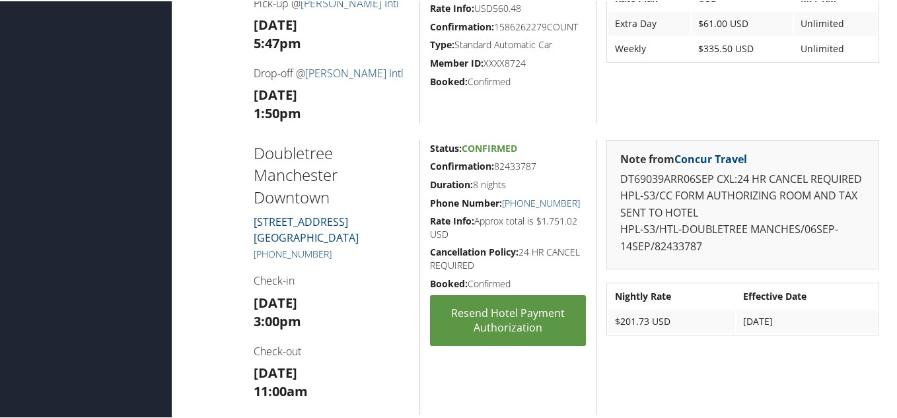
scroll to position [836, 0]
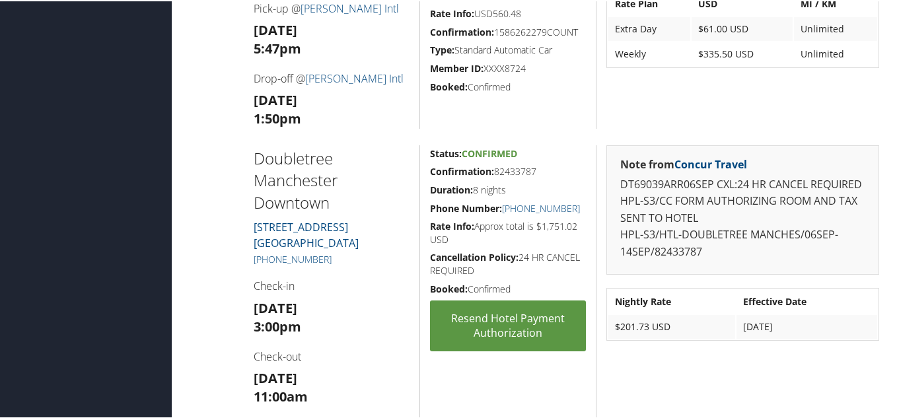
drag, startPoint x: 323, startPoint y: 257, endPoint x: 256, endPoint y: 271, distance: 68.6
click at [250, 258] on div "Doubletree Manchester Downtown 700 Elm Street Manchester NH 03101 +1 (603) 625-…" at bounding box center [332, 281] width 176 height 275
copy link "+1 (603) 625-1000"
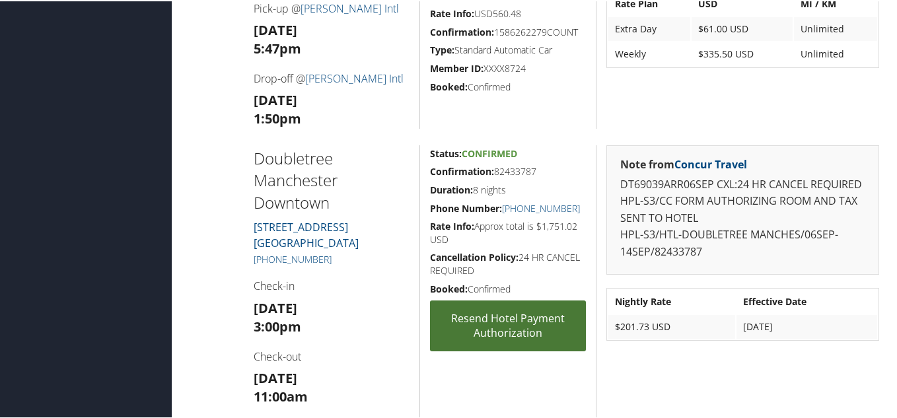
click at [540, 316] on link "Resend Hotel Payment Authorization" at bounding box center [508, 324] width 156 height 51
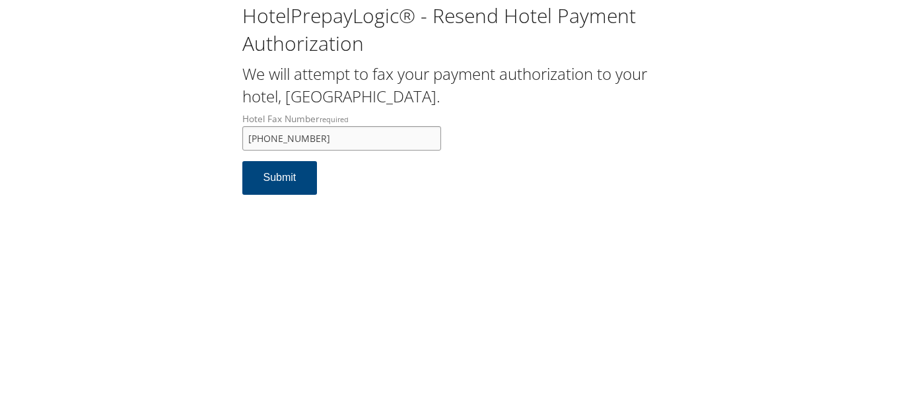
drag, startPoint x: 340, startPoint y: 136, endPoint x: 193, endPoint y: 143, distance: 147.4
click at [193, 143] on div "HotelPrepayLogic® - Resend Hotel Payment Authorization We will attempt to fax y…" at bounding box center [450, 104] width 875 height 208
click at [347, 145] on input "+1 (603) 206-4000" at bounding box center [341, 138] width 199 height 24
drag, startPoint x: 335, startPoint y: 140, endPoint x: 221, endPoint y: 145, distance: 114.3
click at [221, 145] on div "HotelPrepayLogic® - Resend Hotel Payment Authorization We will attempt to fax y…" at bounding box center [450, 104] width 875 height 208
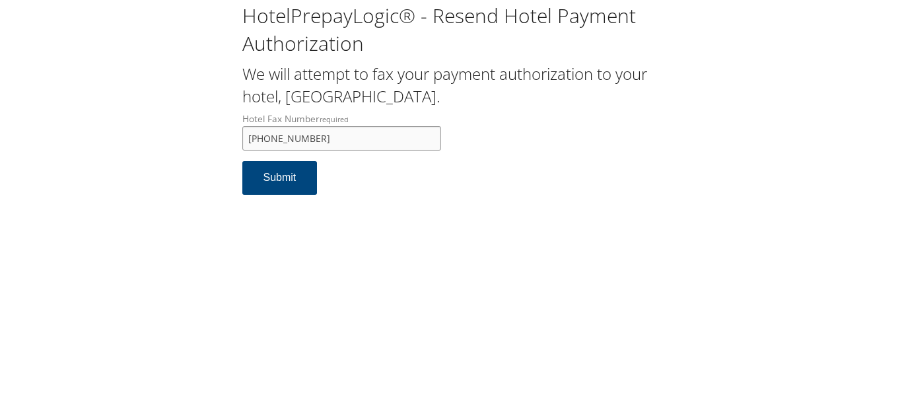
paste input "Mmemon@pyramidglobal.com"
type input "Mmemon@pyramidglobal.com"
click at [273, 181] on button "Submit" at bounding box center [279, 178] width 75 height 34
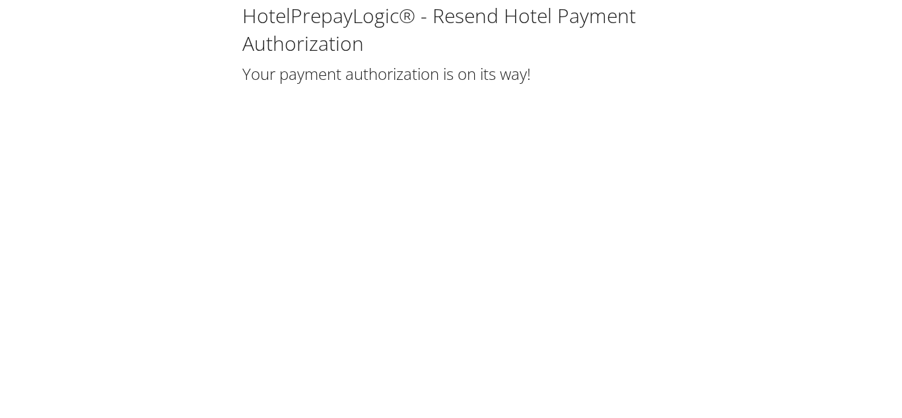
click at [414, 188] on div "HotelPrepayLogic® - Resend Hotel Payment Authorization Your payment authorizati…" at bounding box center [451, 209] width 902 height 418
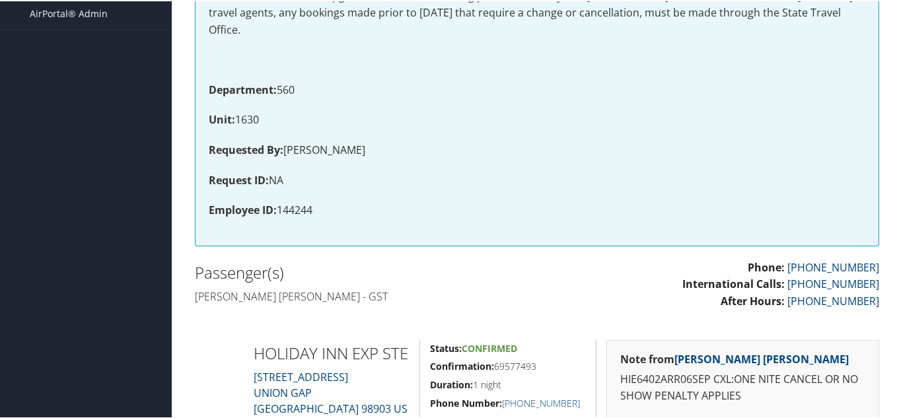
scroll to position [264, 0]
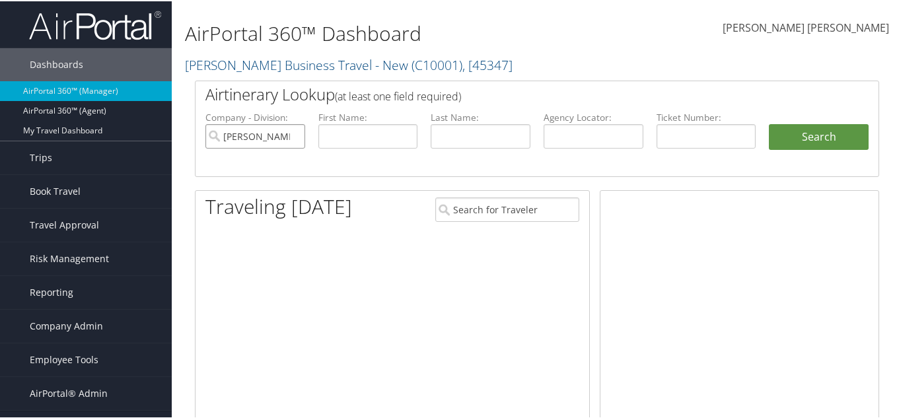
click at [293, 134] on input "[PERSON_NAME] Business Travel - New" at bounding box center [255, 135] width 100 height 24
